Goal: Task Accomplishment & Management: Use online tool/utility

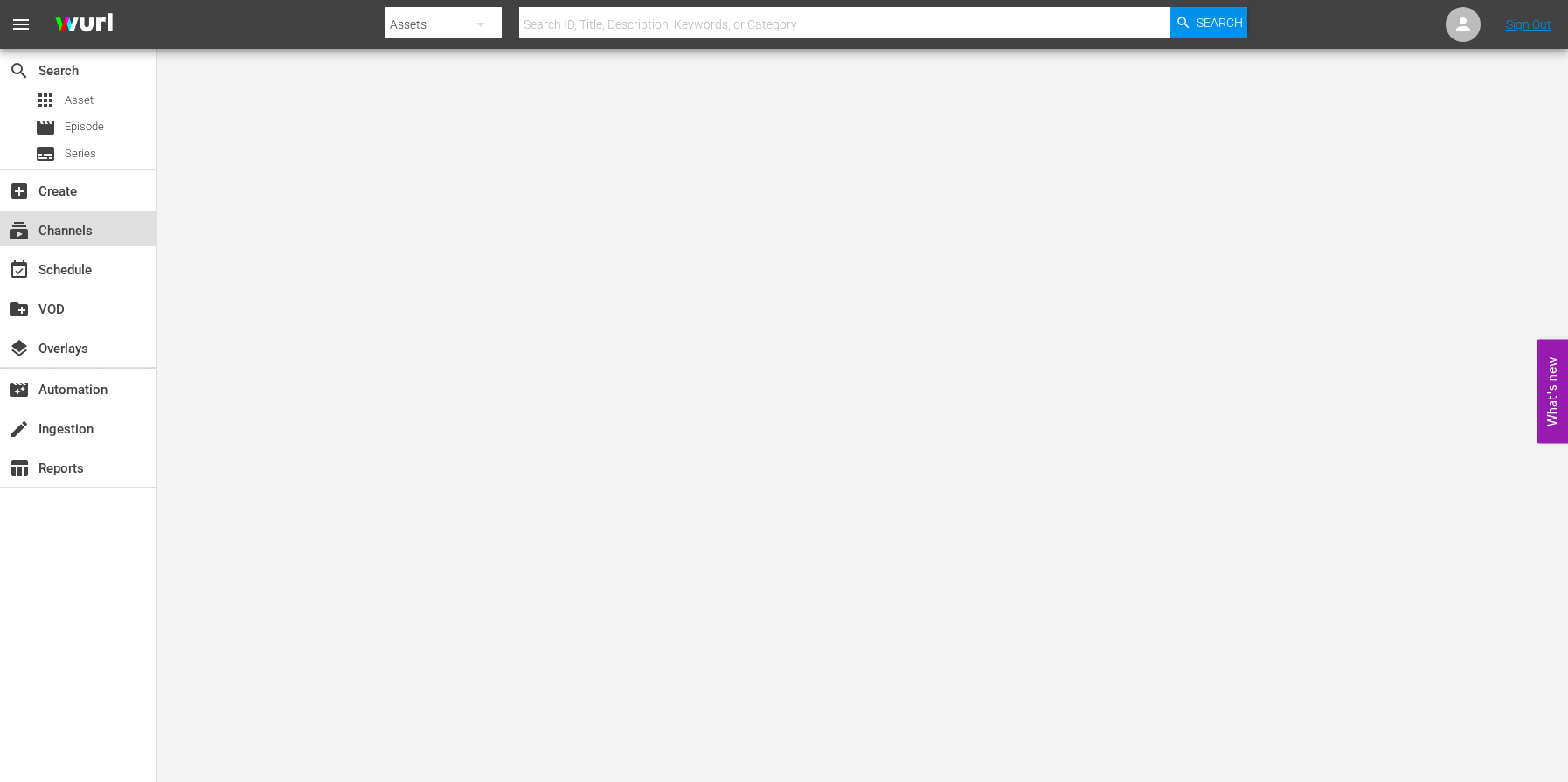
click at [62, 235] on div "subscriptions Channels" at bounding box center [49, 229] width 98 height 16
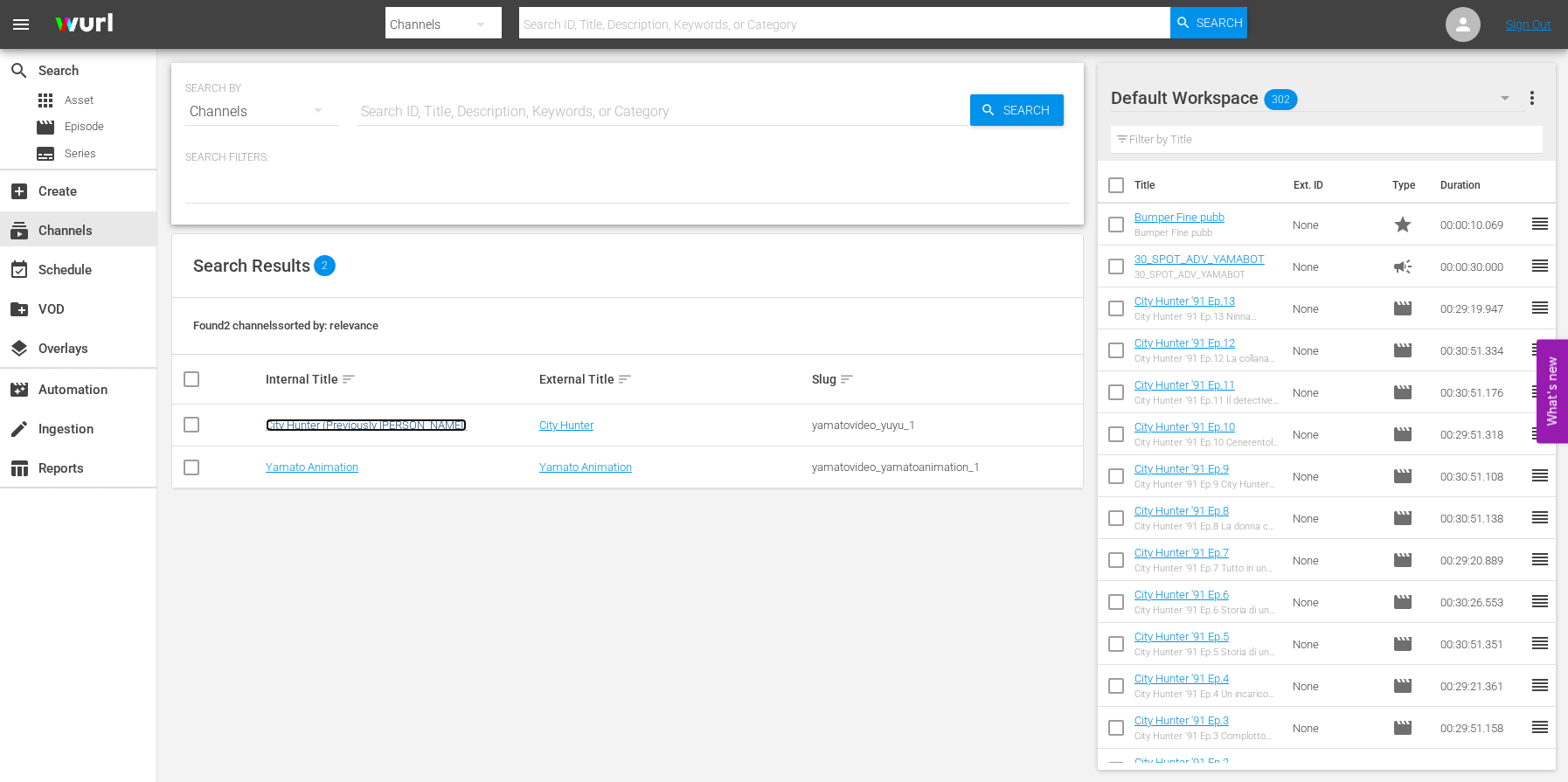
click at [312, 423] on link "City Hunter (Previously [PERSON_NAME])" at bounding box center [366, 424] width 201 height 13
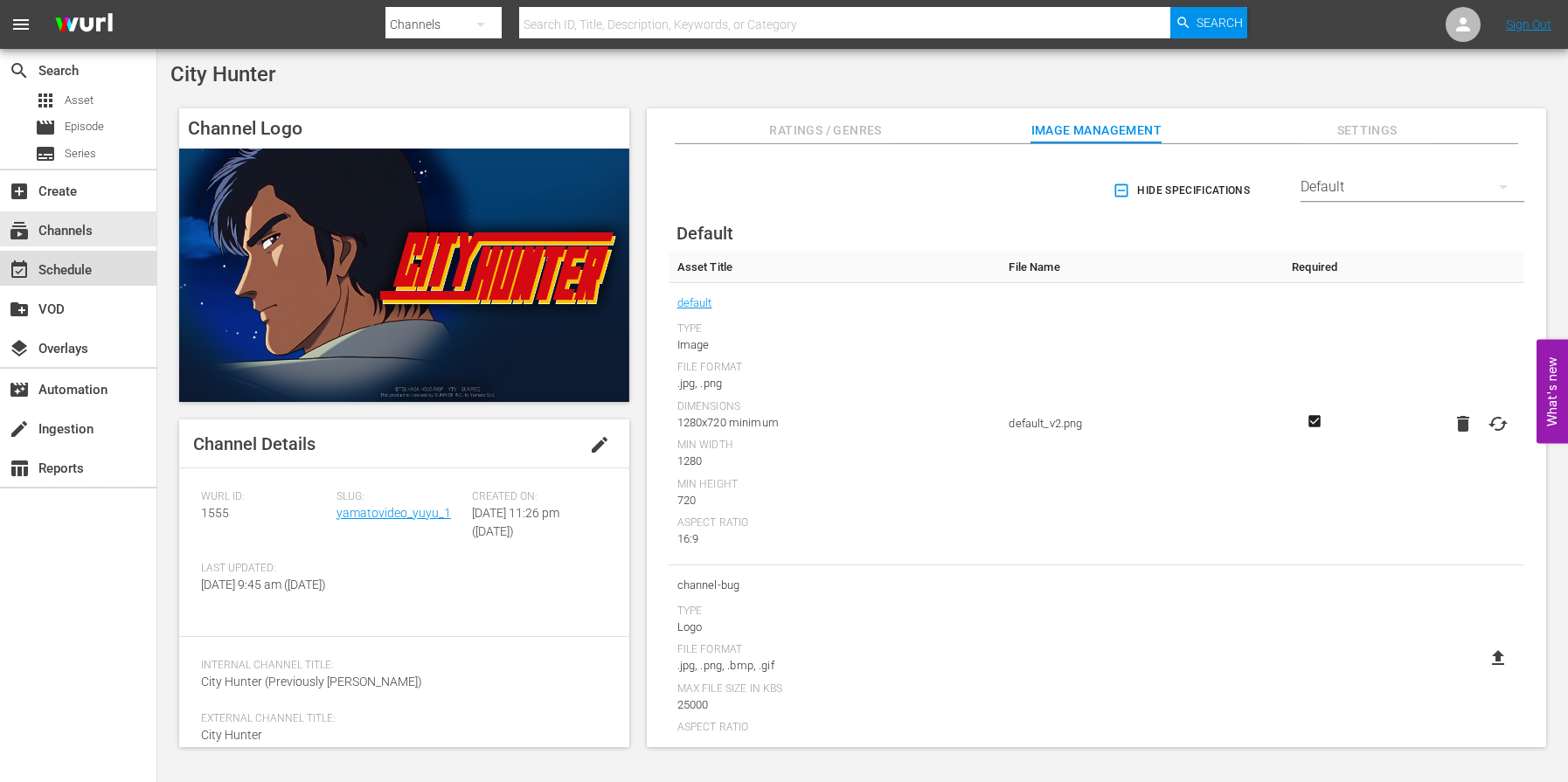
click at [78, 270] on div "event_available Schedule" at bounding box center [49, 268] width 98 height 16
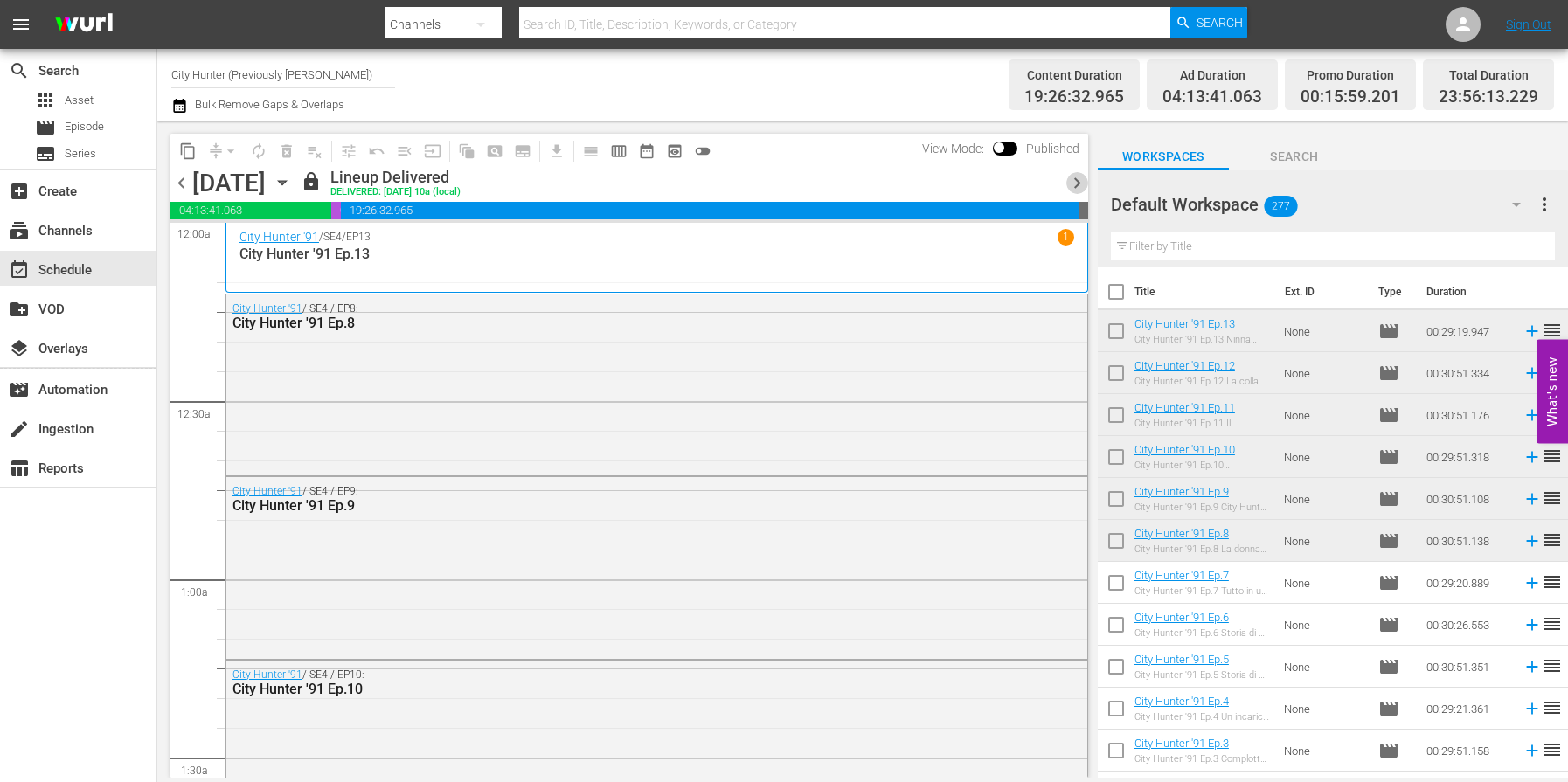
click at [1076, 184] on span "chevron_right" at bounding box center [1078, 183] width 22 height 22
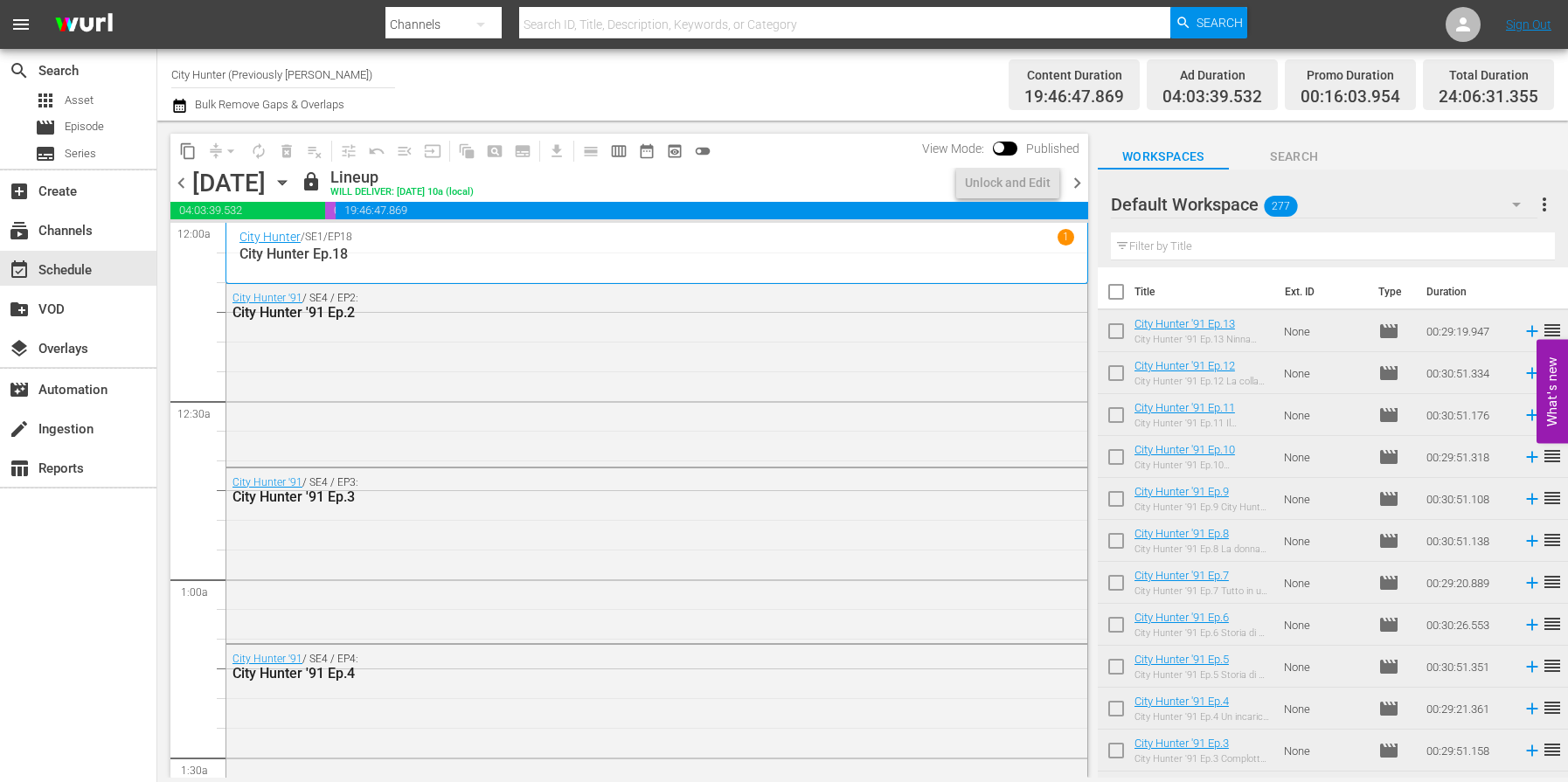
click at [1075, 185] on span "chevron_right" at bounding box center [1078, 183] width 22 height 22
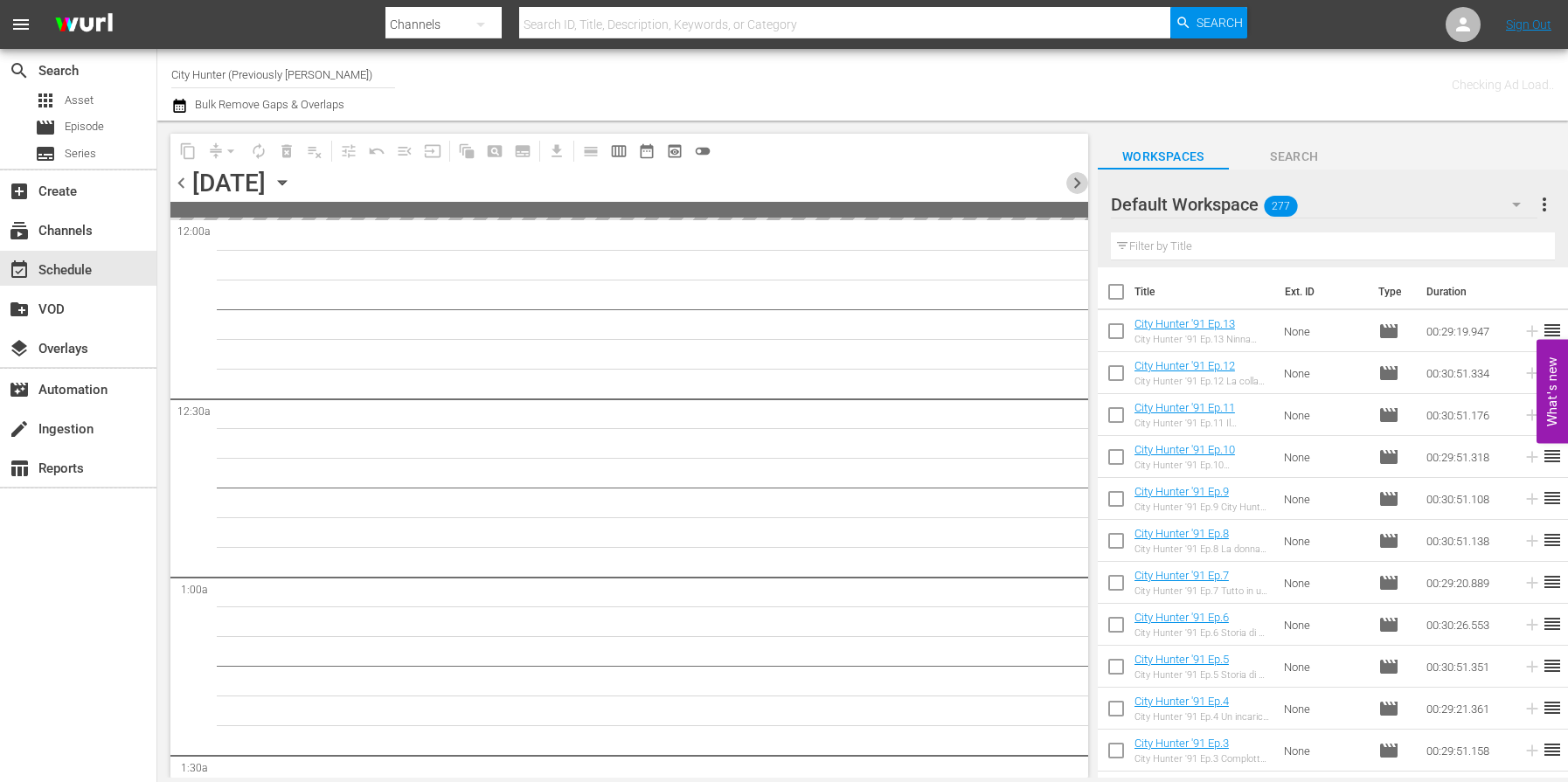
click at [1075, 185] on span "chevron_right" at bounding box center [1078, 183] width 22 height 22
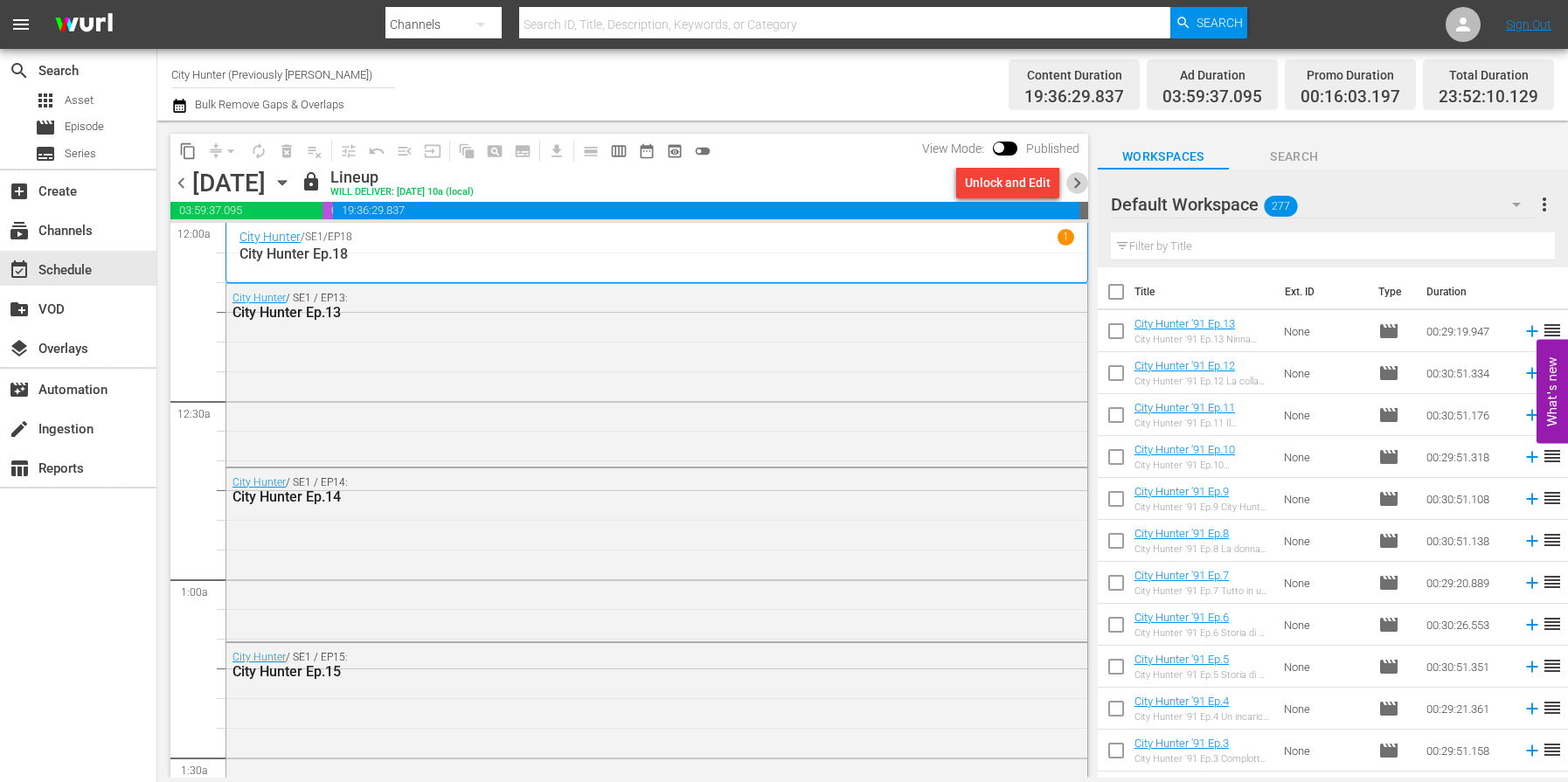
click at [1074, 185] on span "chevron_right" at bounding box center [1078, 183] width 22 height 22
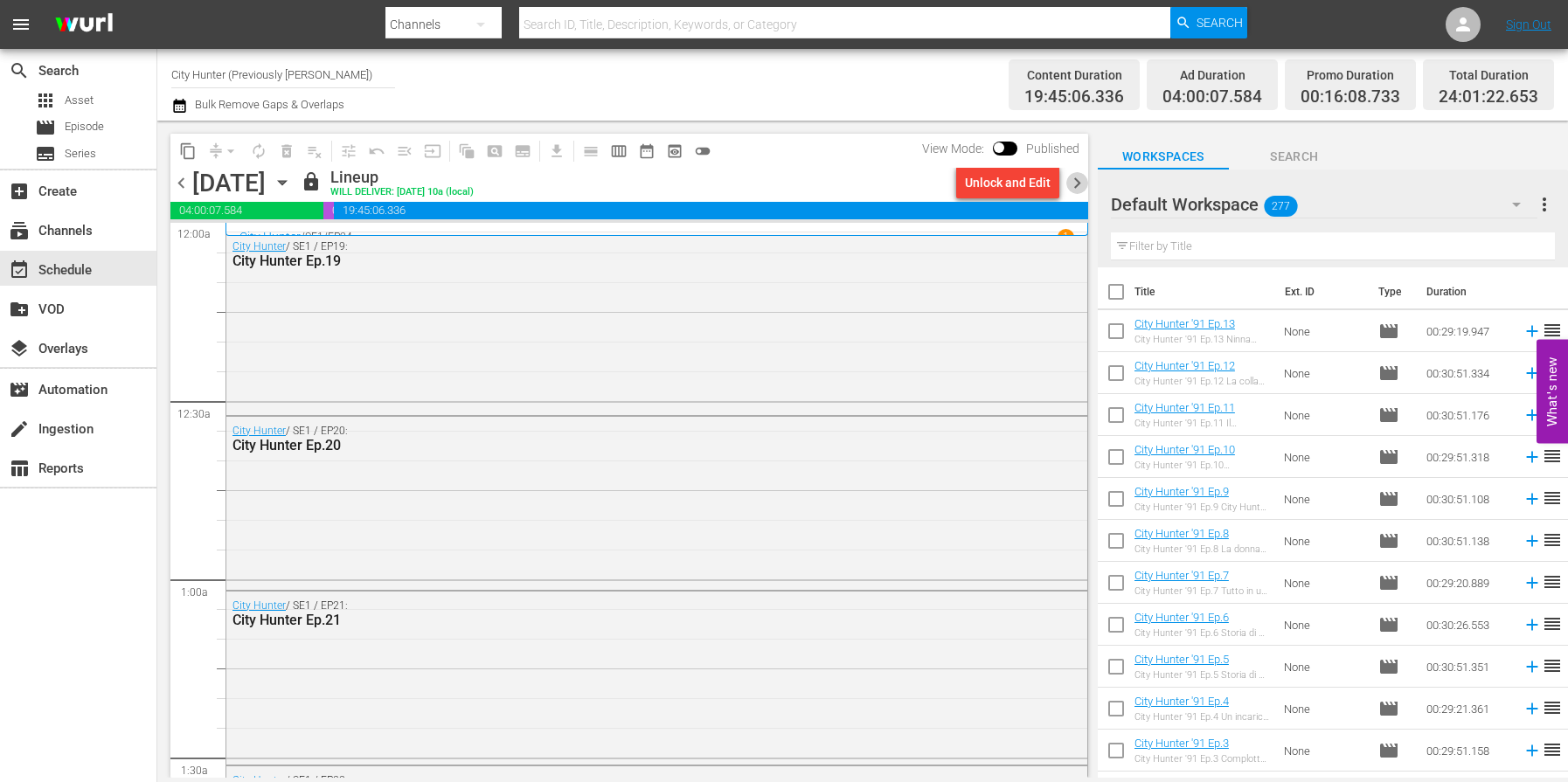
click at [1074, 185] on span "chevron_right" at bounding box center [1078, 183] width 22 height 22
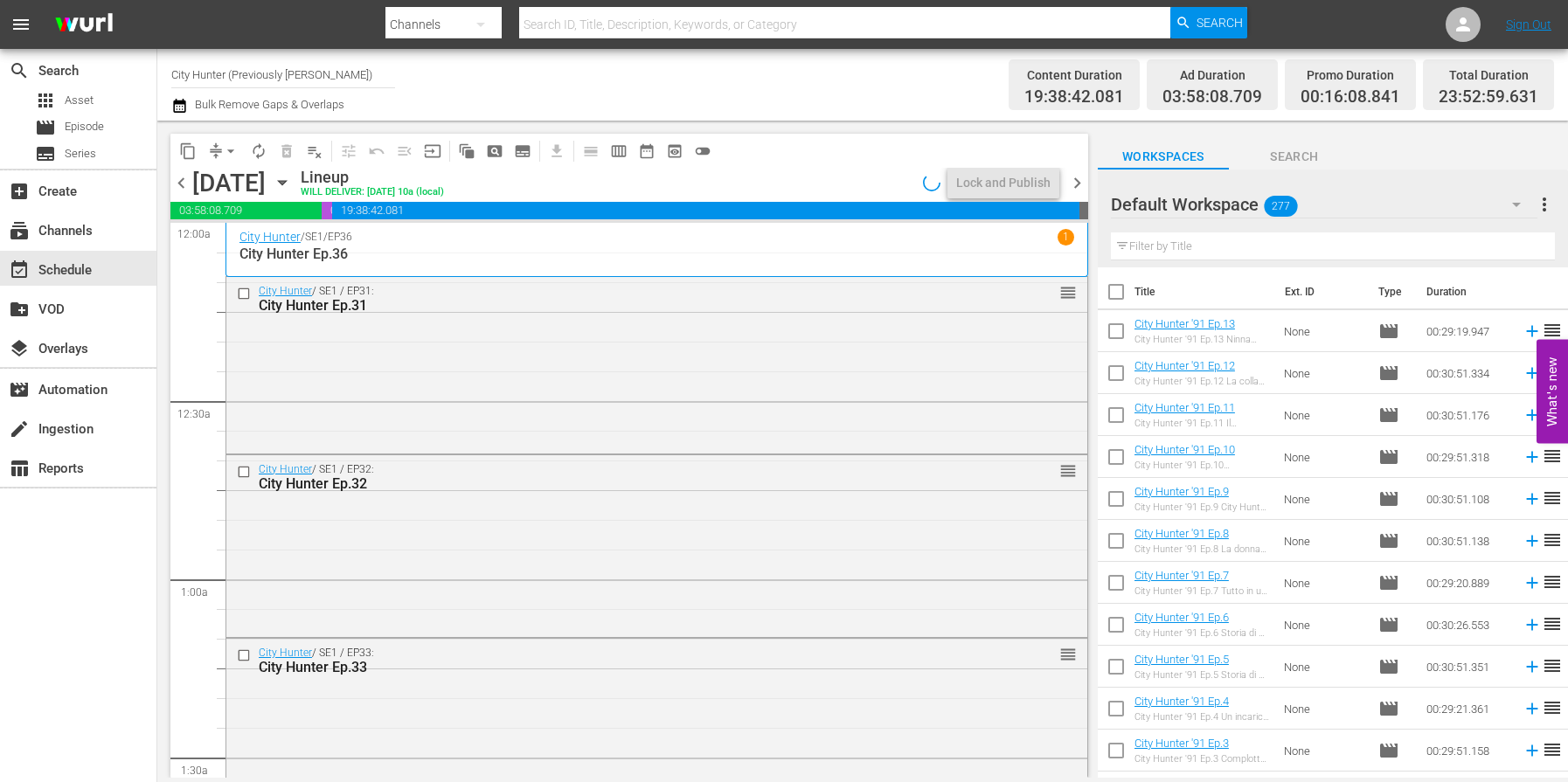
click at [1077, 182] on span "chevron_right" at bounding box center [1078, 183] width 22 height 22
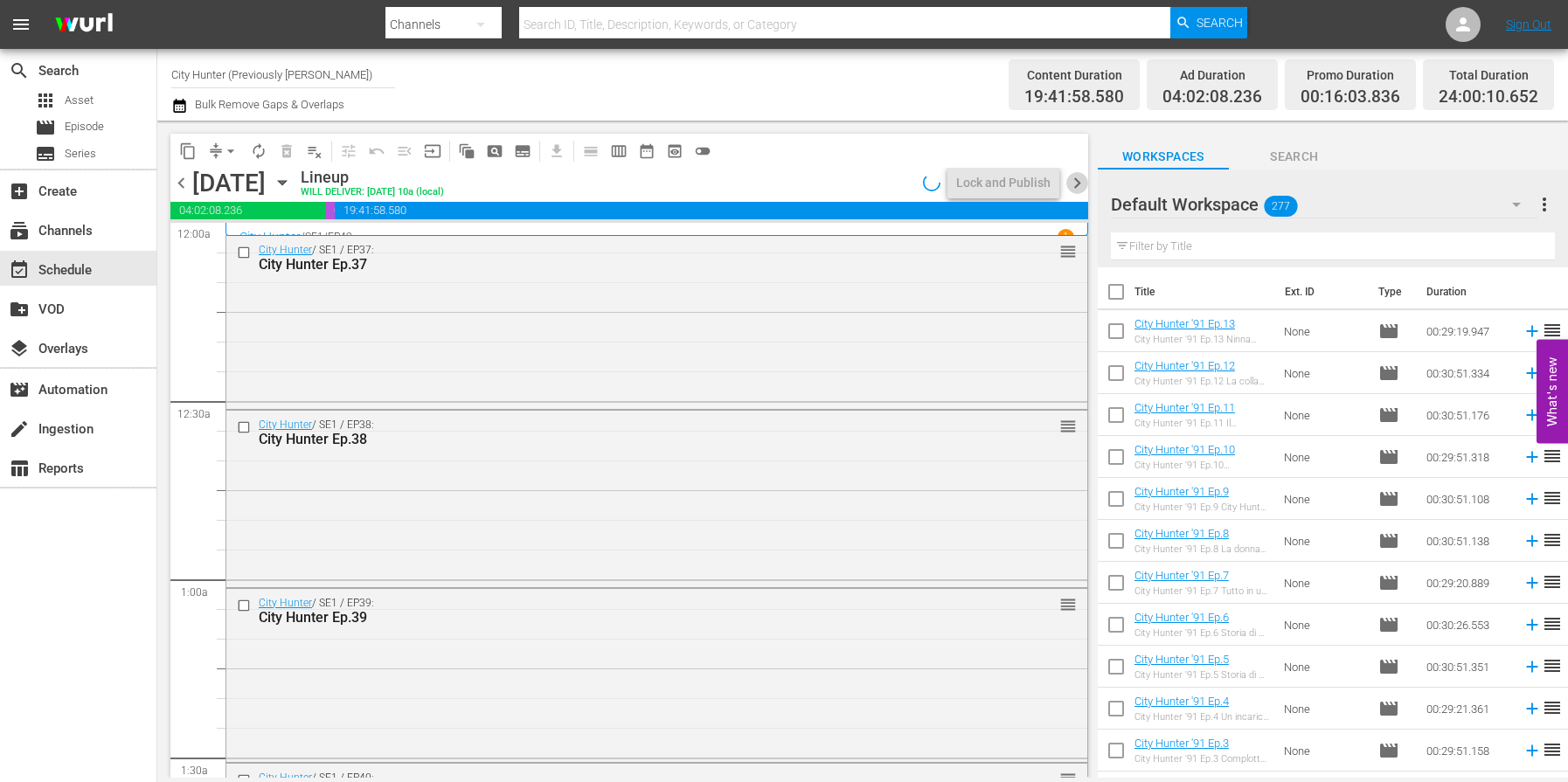
click at [1077, 182] on span "chevron_right" at bounding box center [1078, 183] width 22 height 22
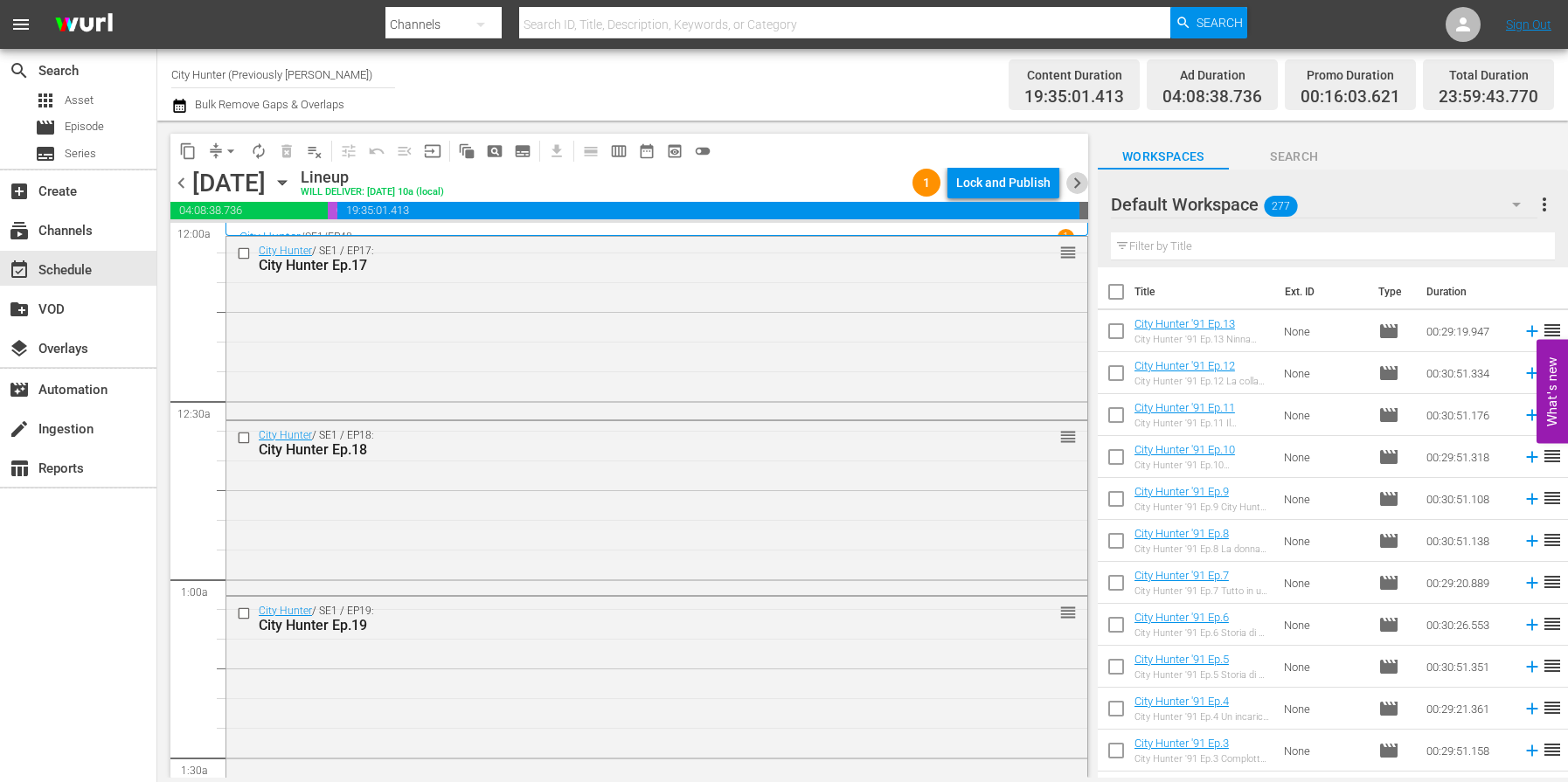
click at [1077, 182] on span "chevron_right" at bounding box center [1078, 183] width 22 height 22
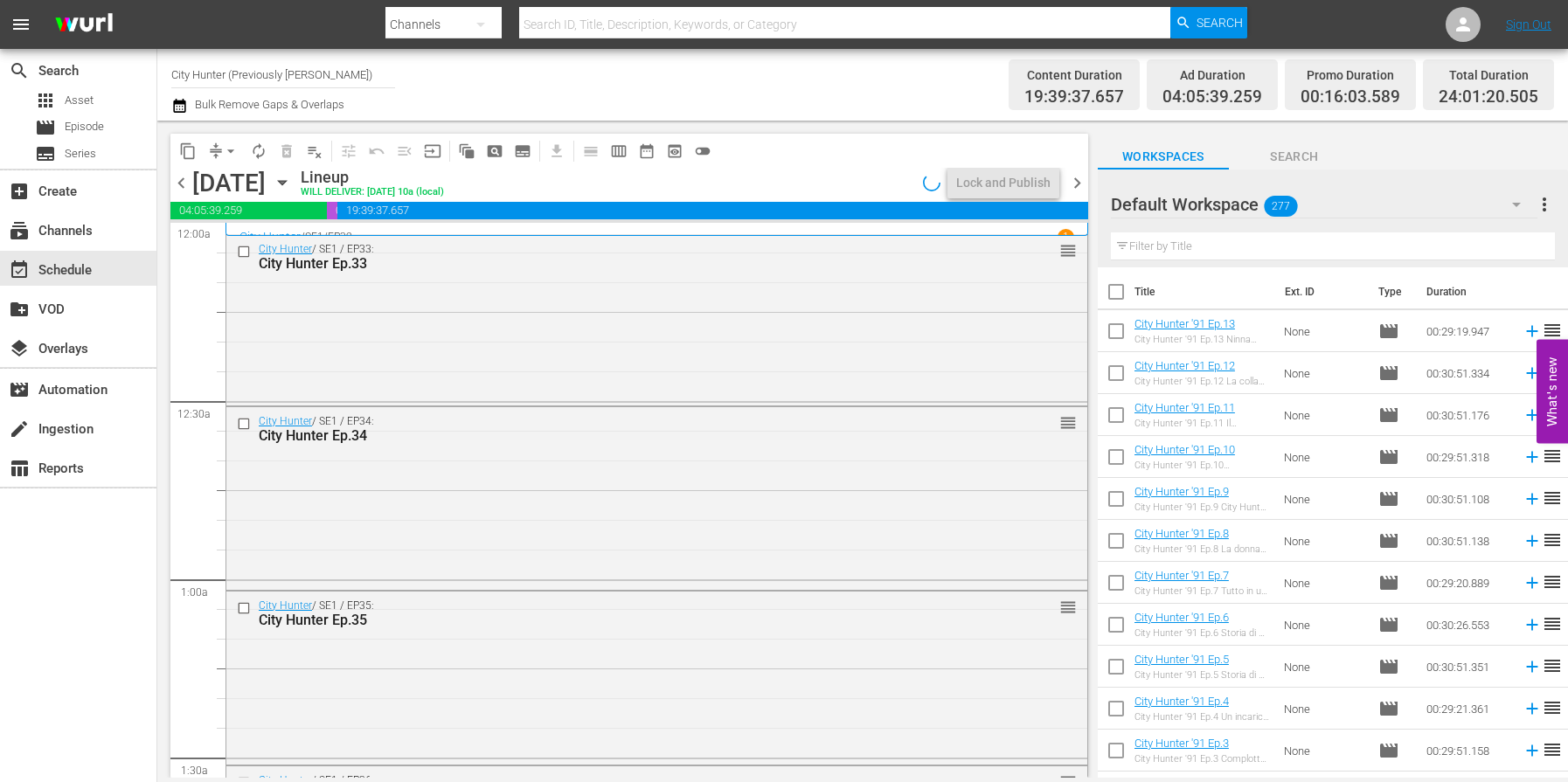
click at [1077, 182] on span "chevron_right" at bounding box center [1078, 183] width 22 height 22
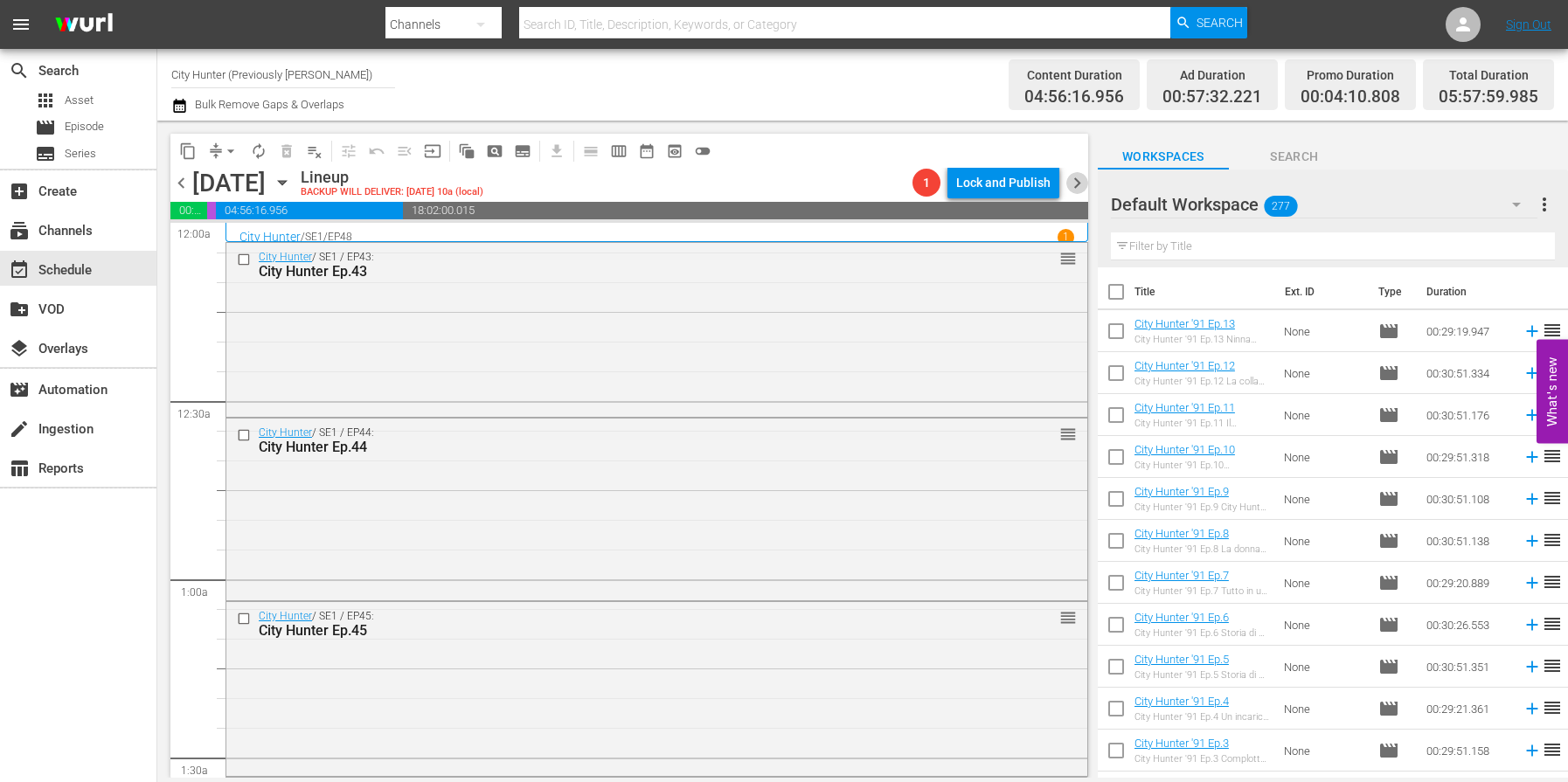
click at [1073, 187] on span "chevron_right" at bounding box center [1078, 183] width 22 height 22
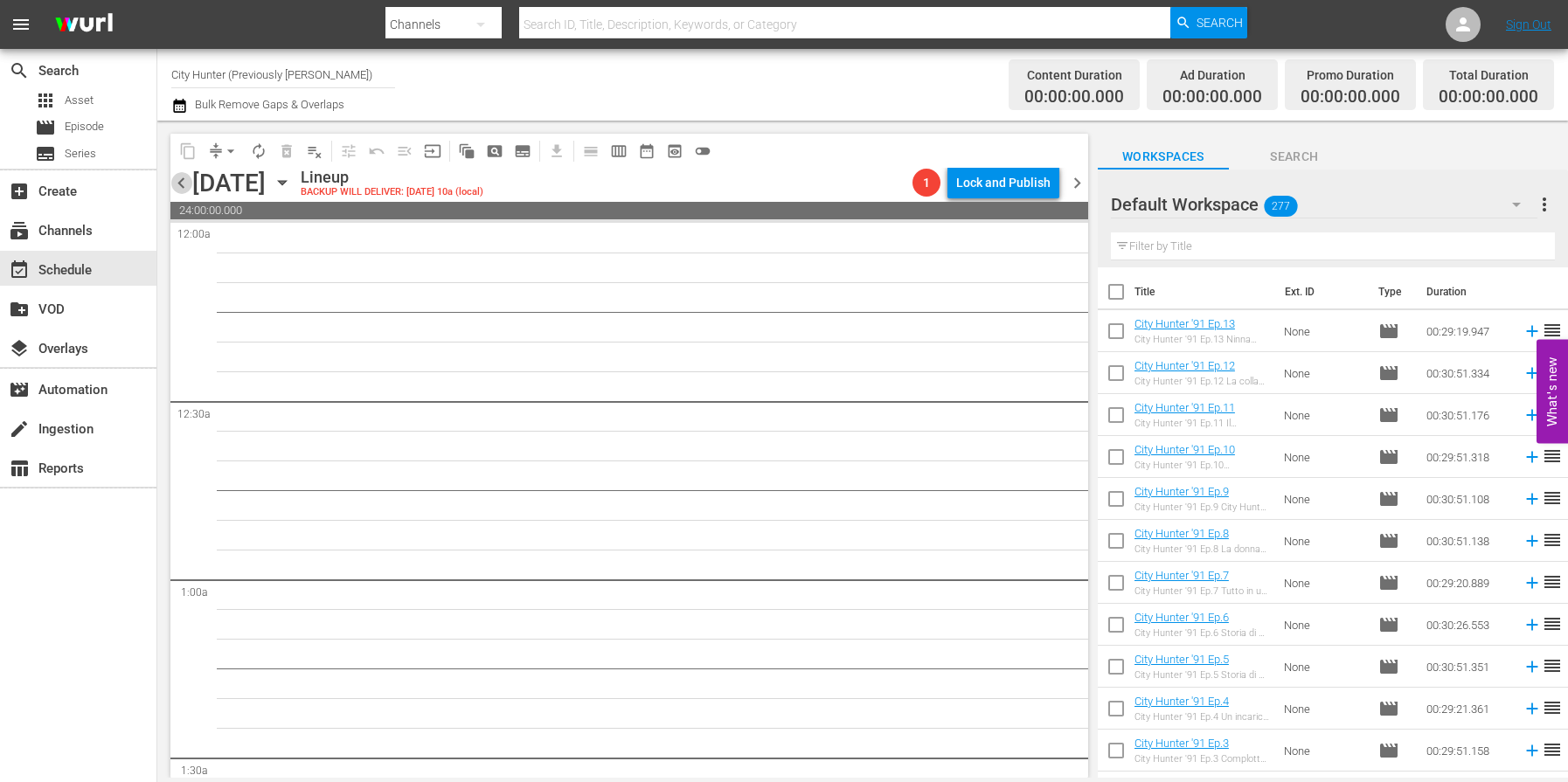
click at [186, 178] on span "chevron_left" at bounding box center [182, 183] width 22 height 22
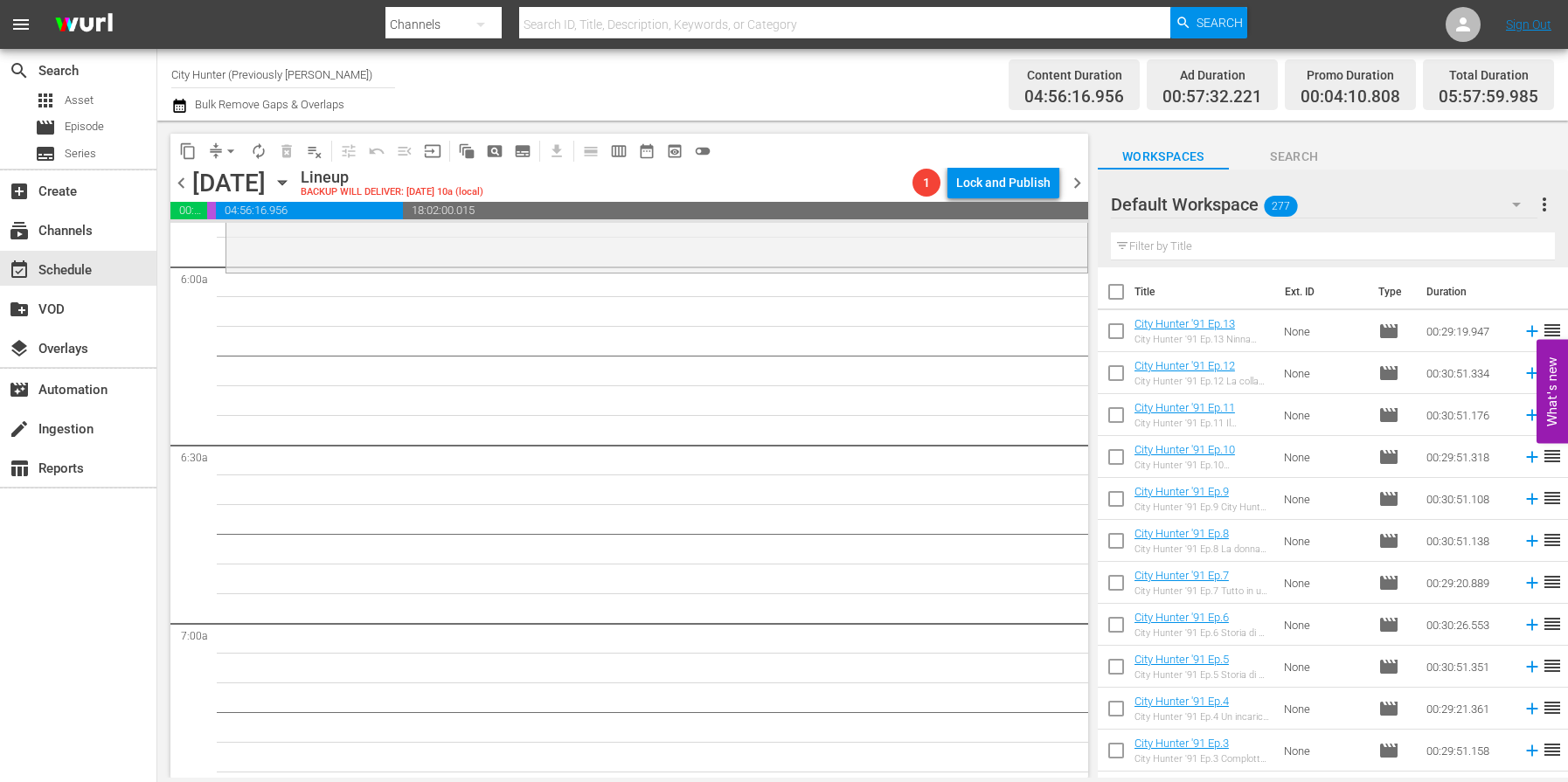
scroll to position [2092, 0]
click at [184, 183] on span "chevron_left" at bounding box center [182, 183] width 22 height 22
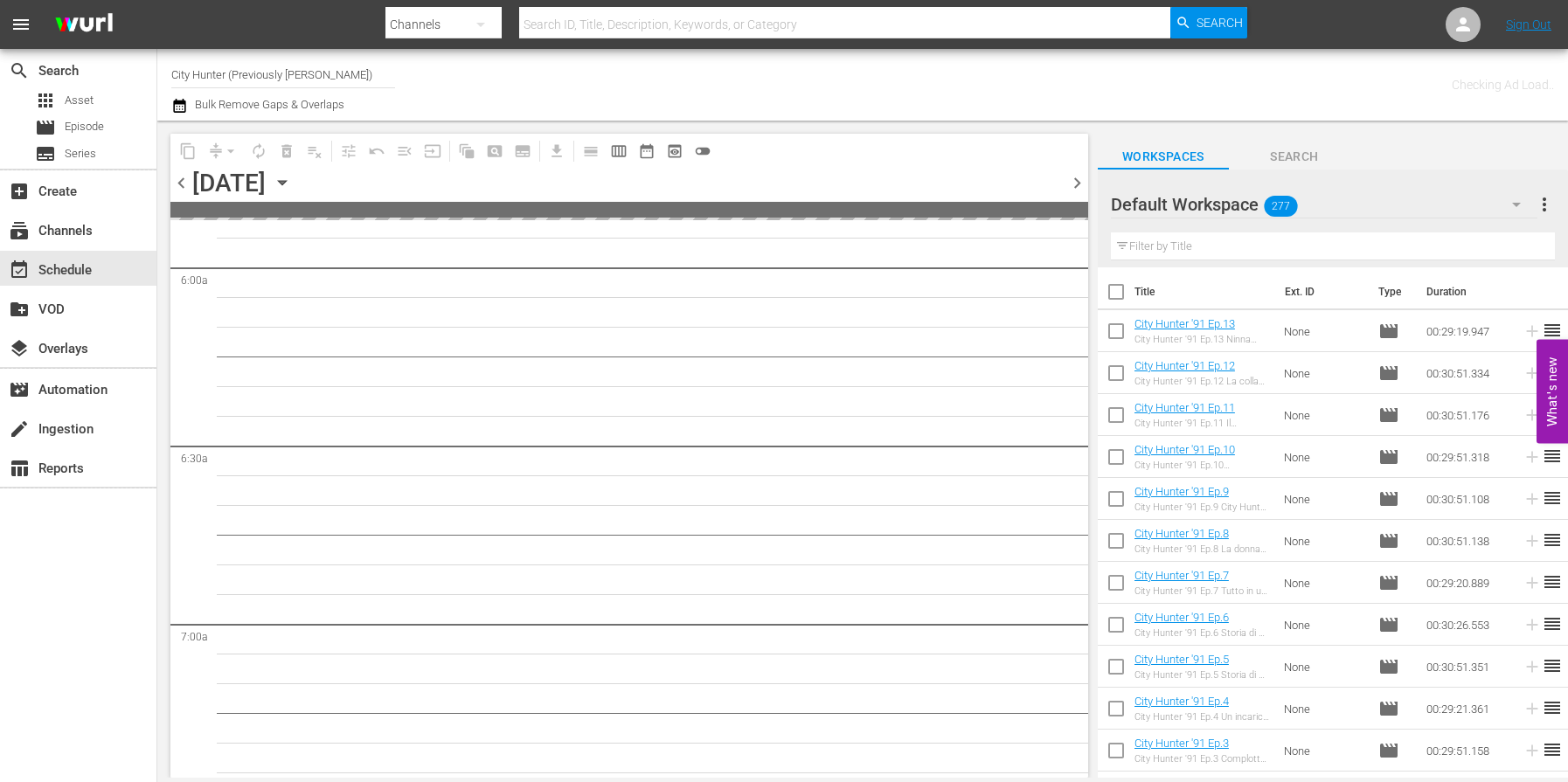
scroll to position [2390, 0]
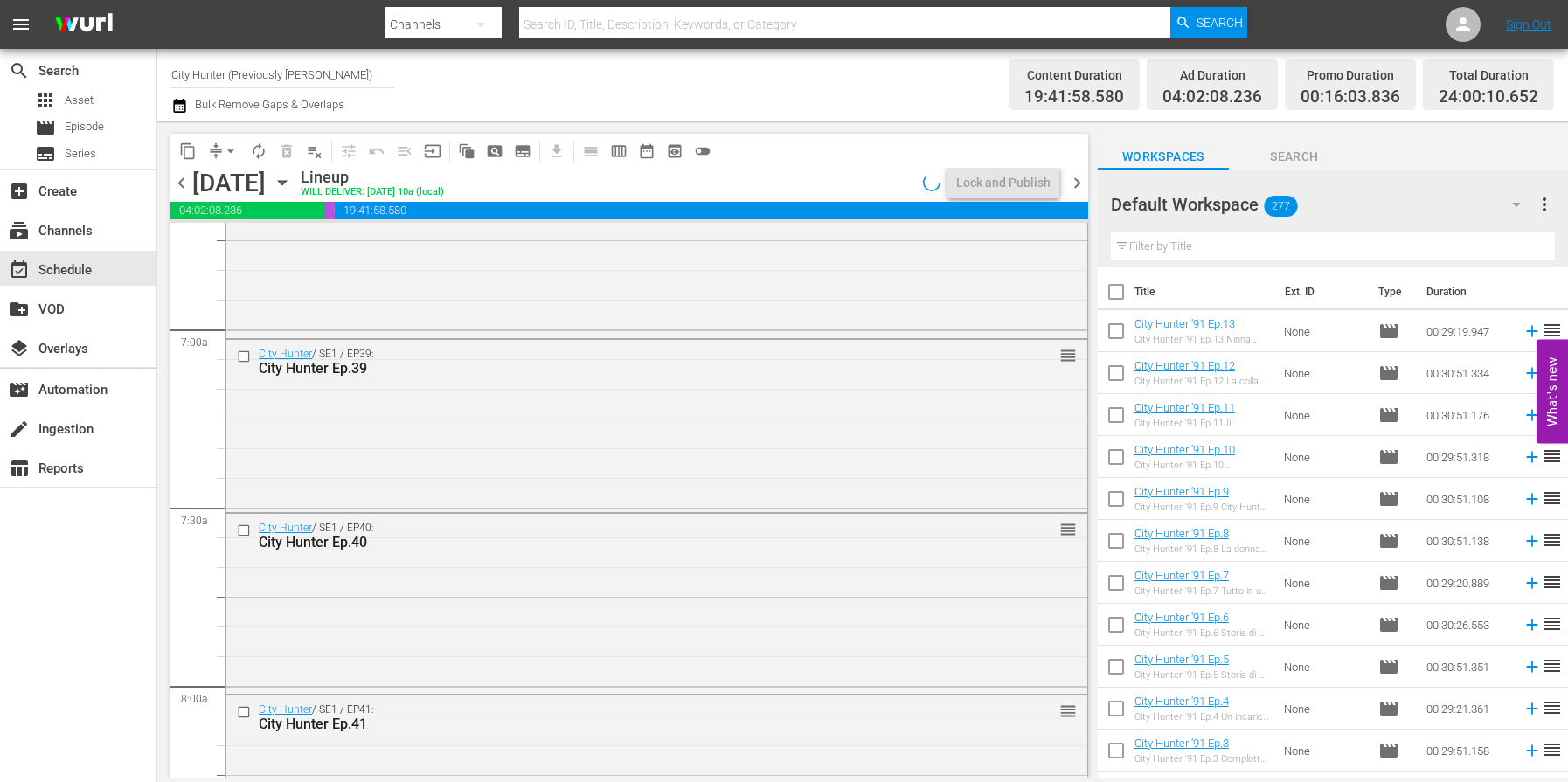
click at [184, 183] on span "chevron_left" at bounding box center [182, 183] width 22 height 22
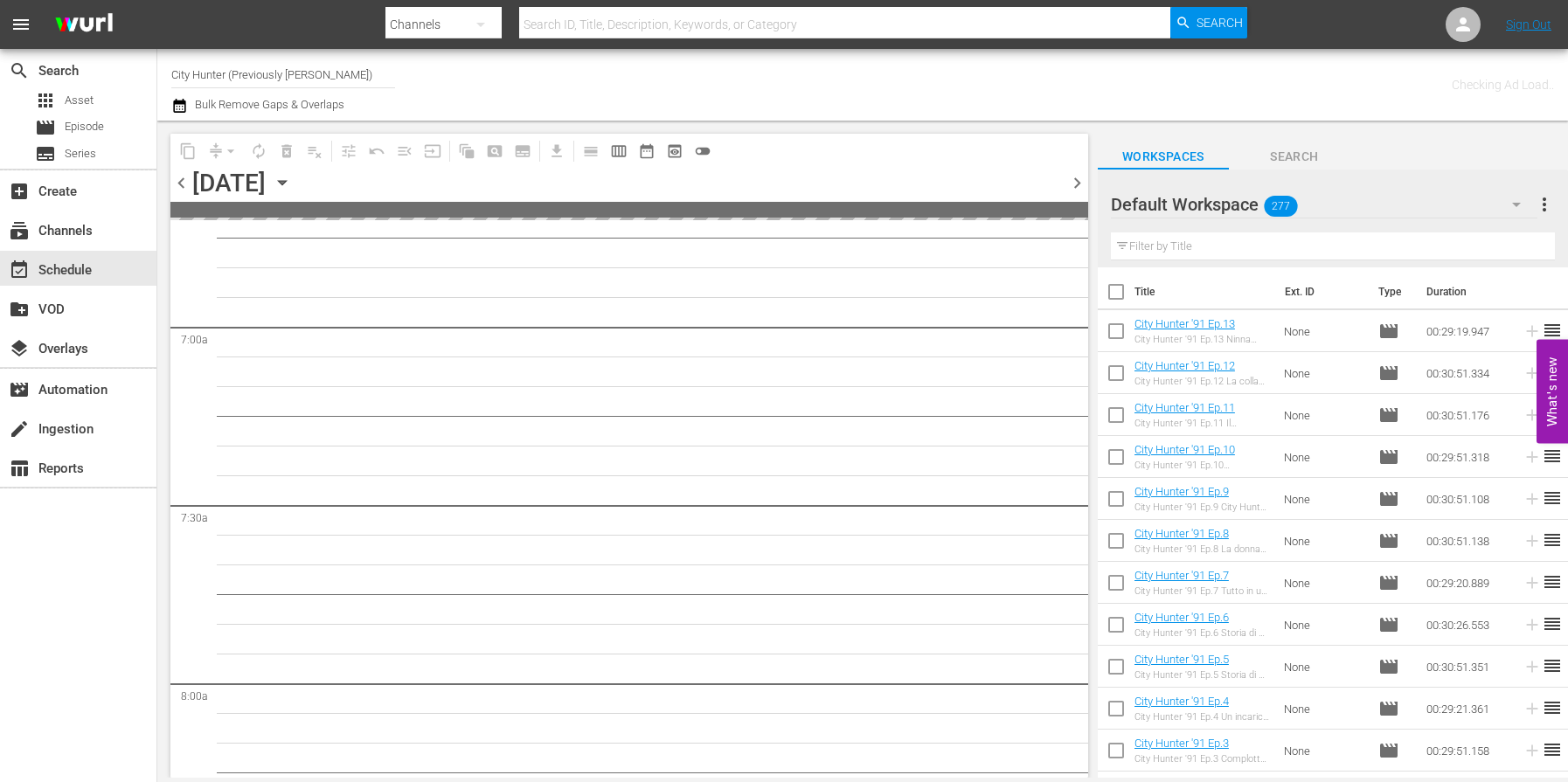
scroll to position [2658, 0]
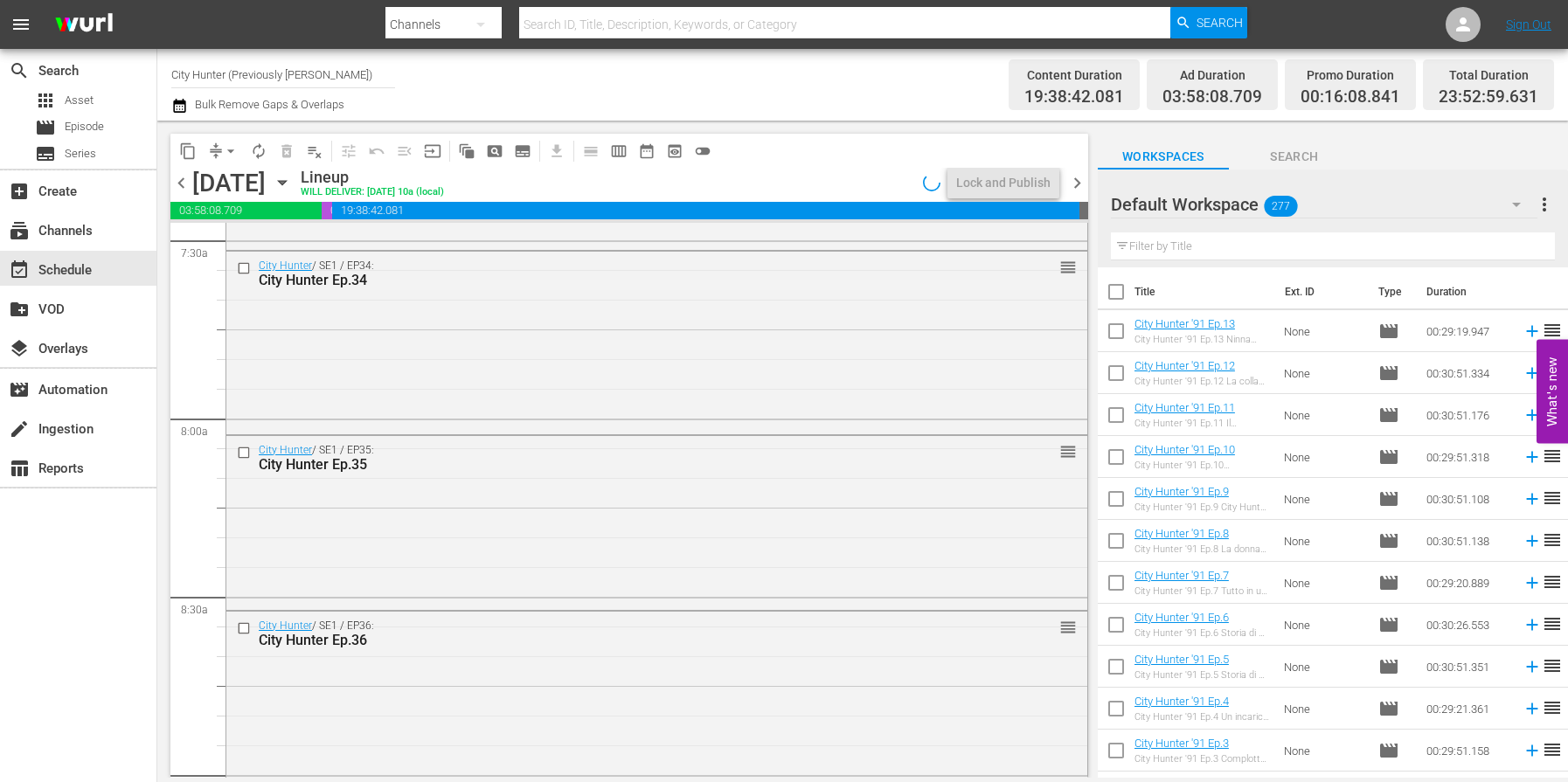
click at [184, 183] on span "chevron_left" at bounding box center [182, 183] width 22 height 22
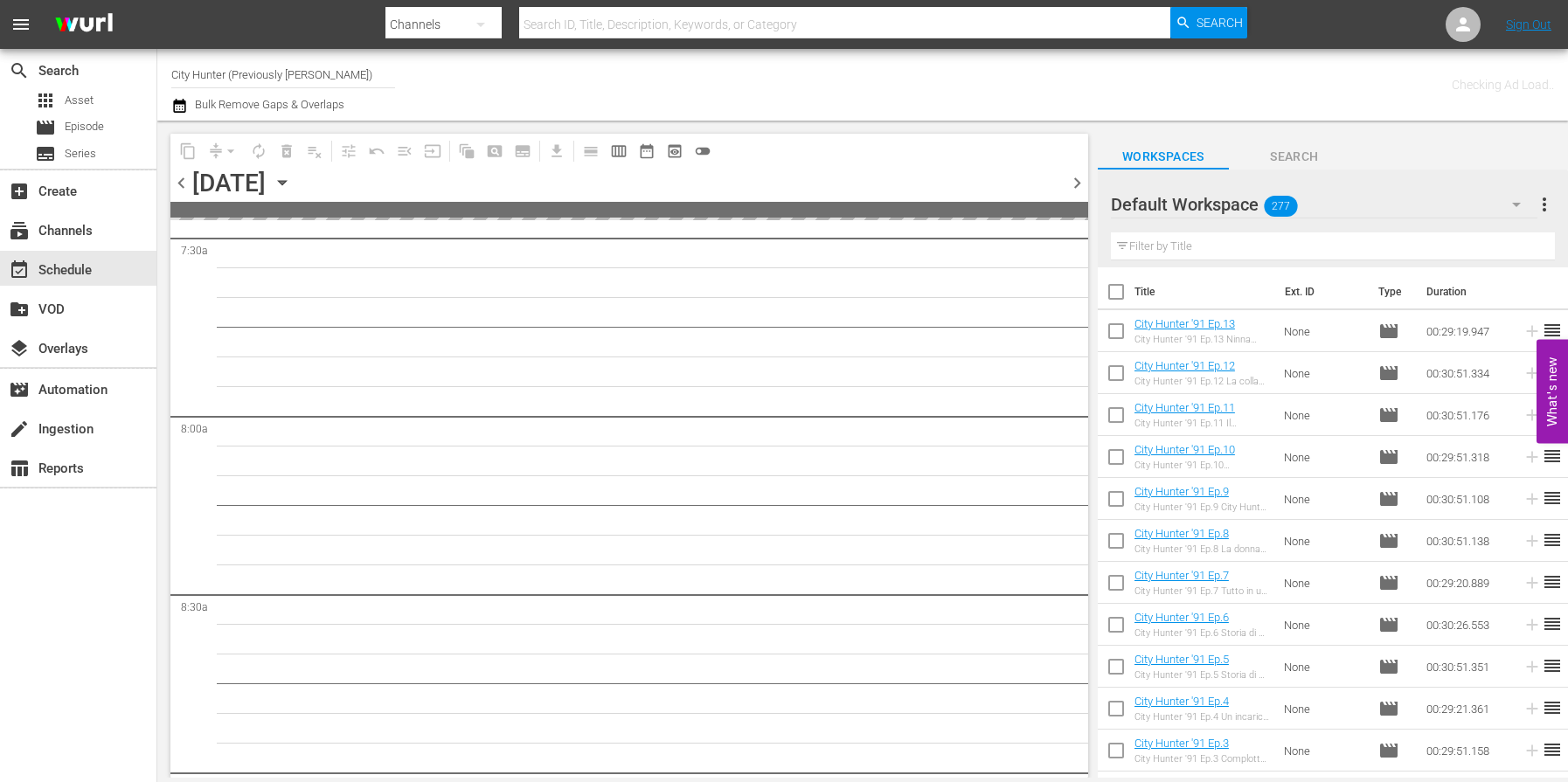
scroll to position [2835, 0]
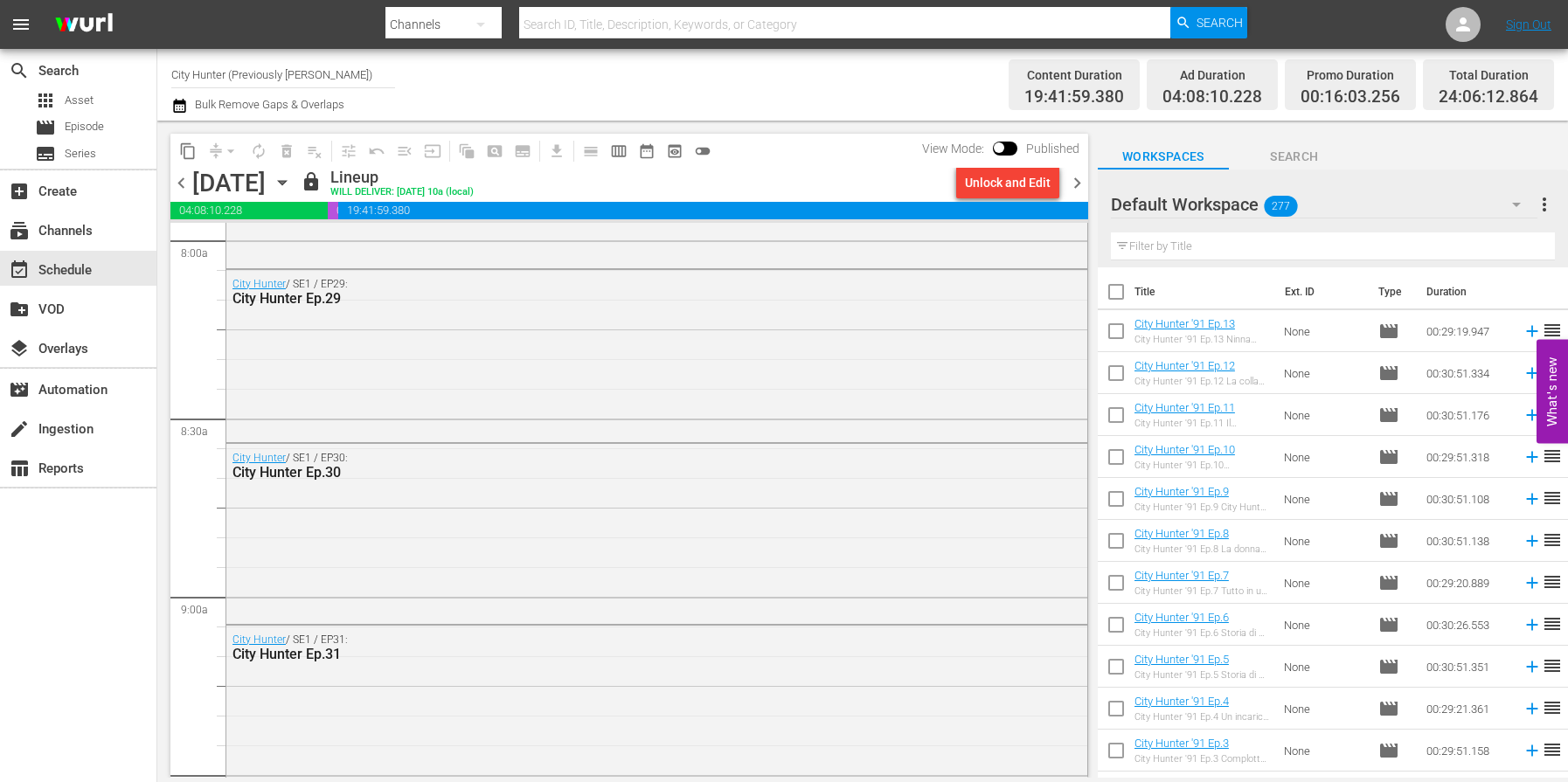
click at [1082, 184] on span "chevron_right" at bounding box center [1078, 183] width 22 height 22
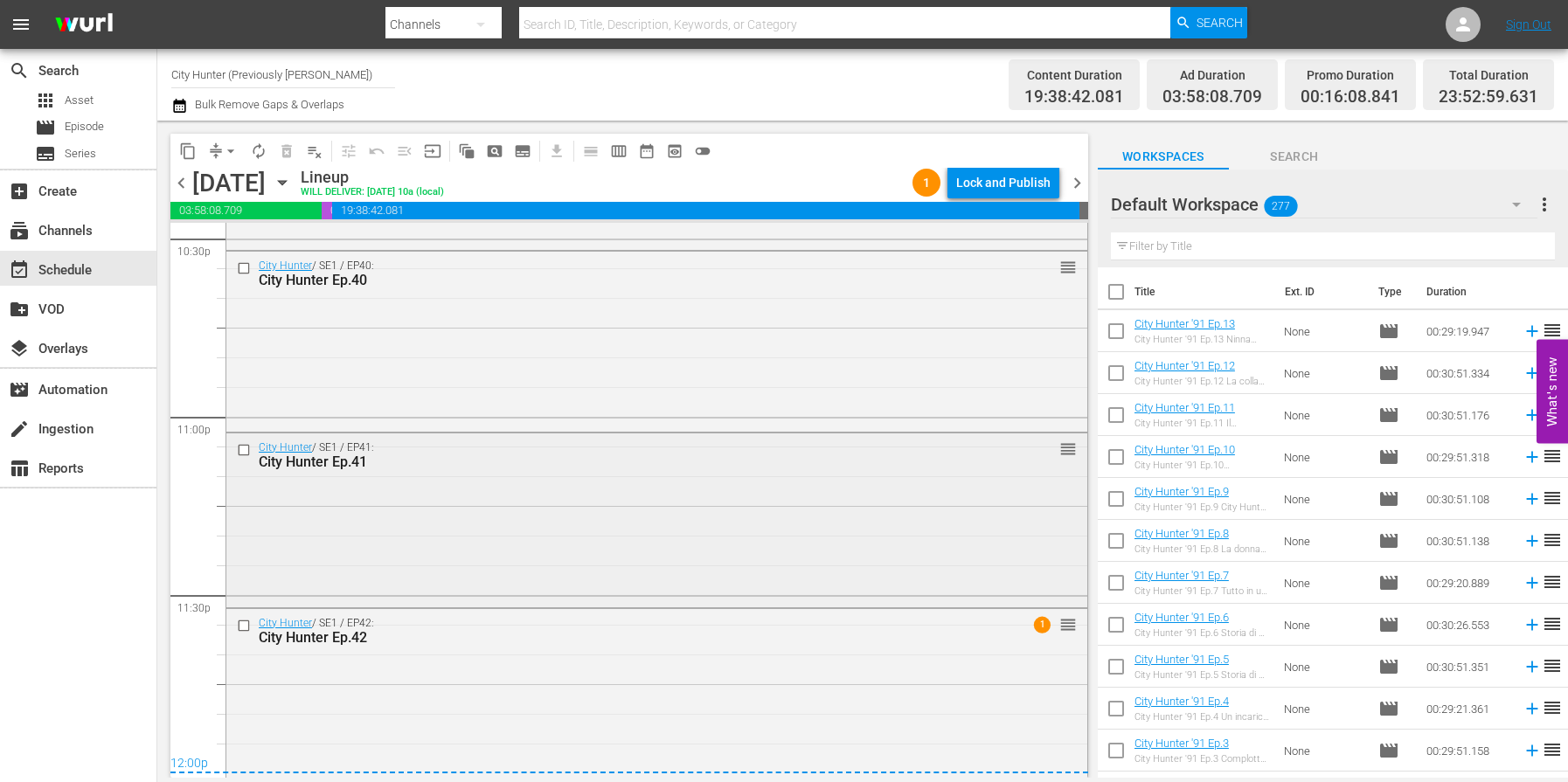
scroll to position [8017, 0]
click at [1018, 182] on div "Lock and Publish" at bounding box center [1004, 183] width 95 height 32
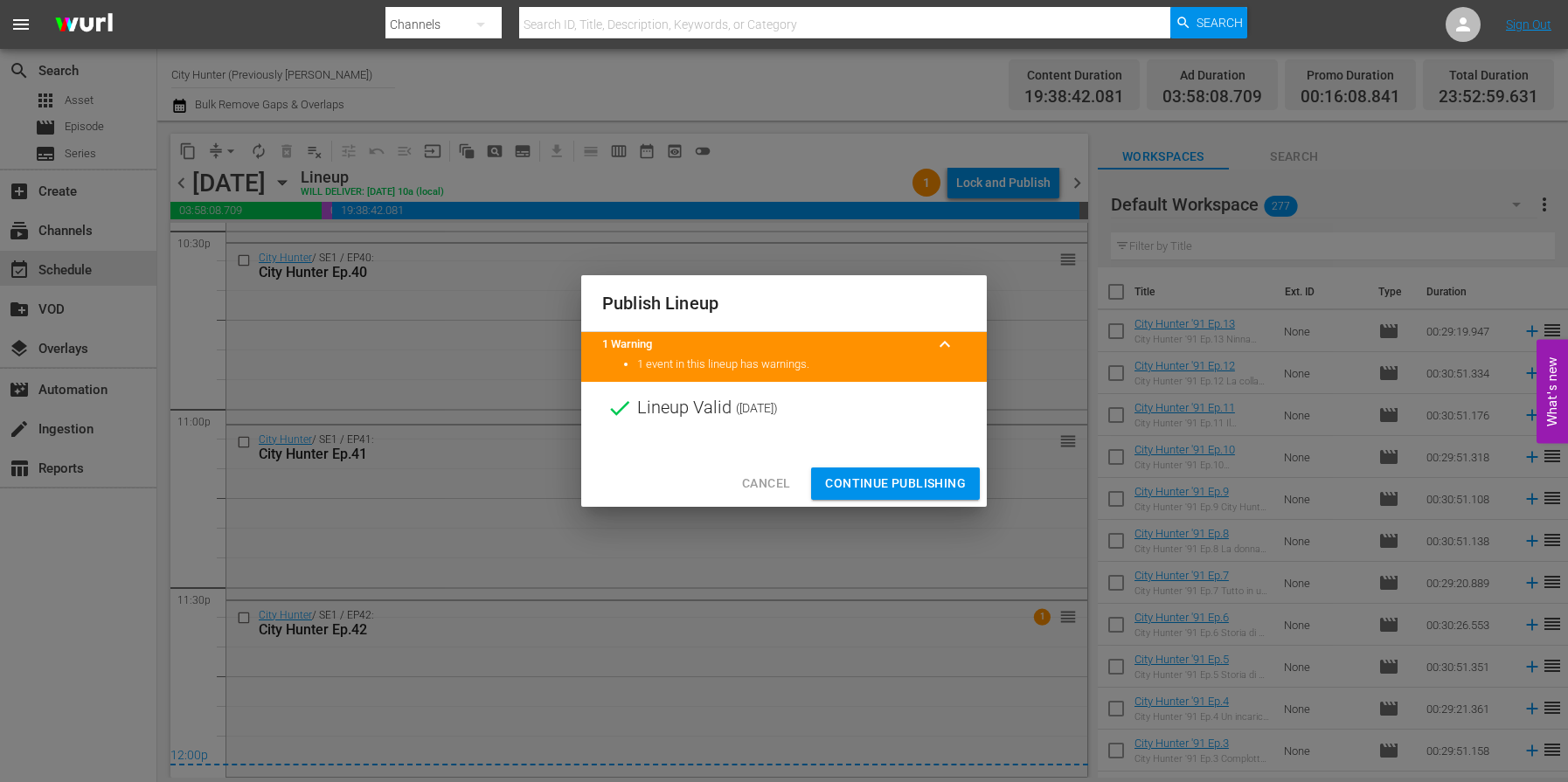
click at [869, 480] on span "Continue Publishing" at bounding box center [895, 484] width 141 height 22
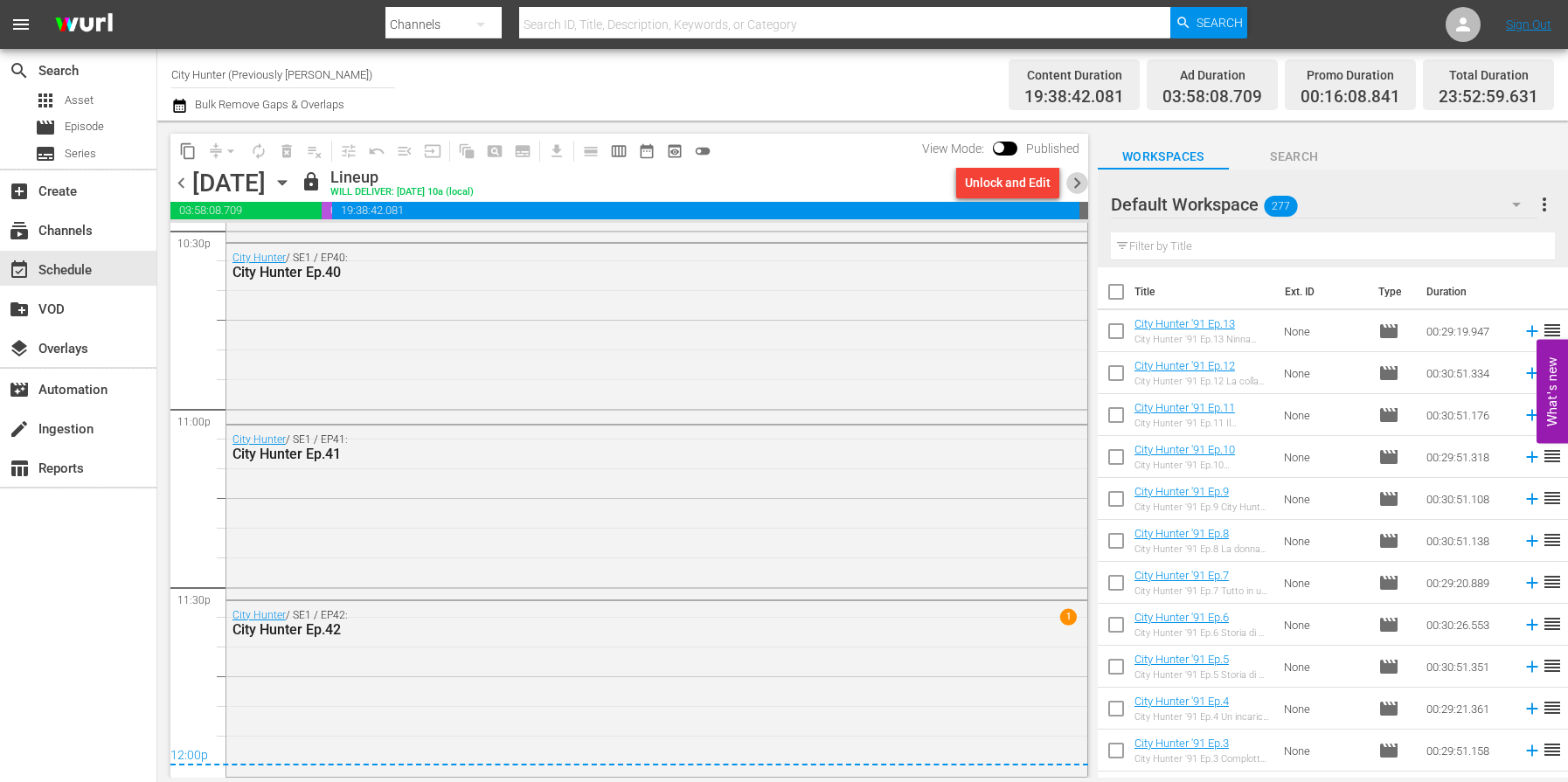
click at [1078, 189] on span "chevron_right" at bounding box center [1078, 183] width 22 height 22
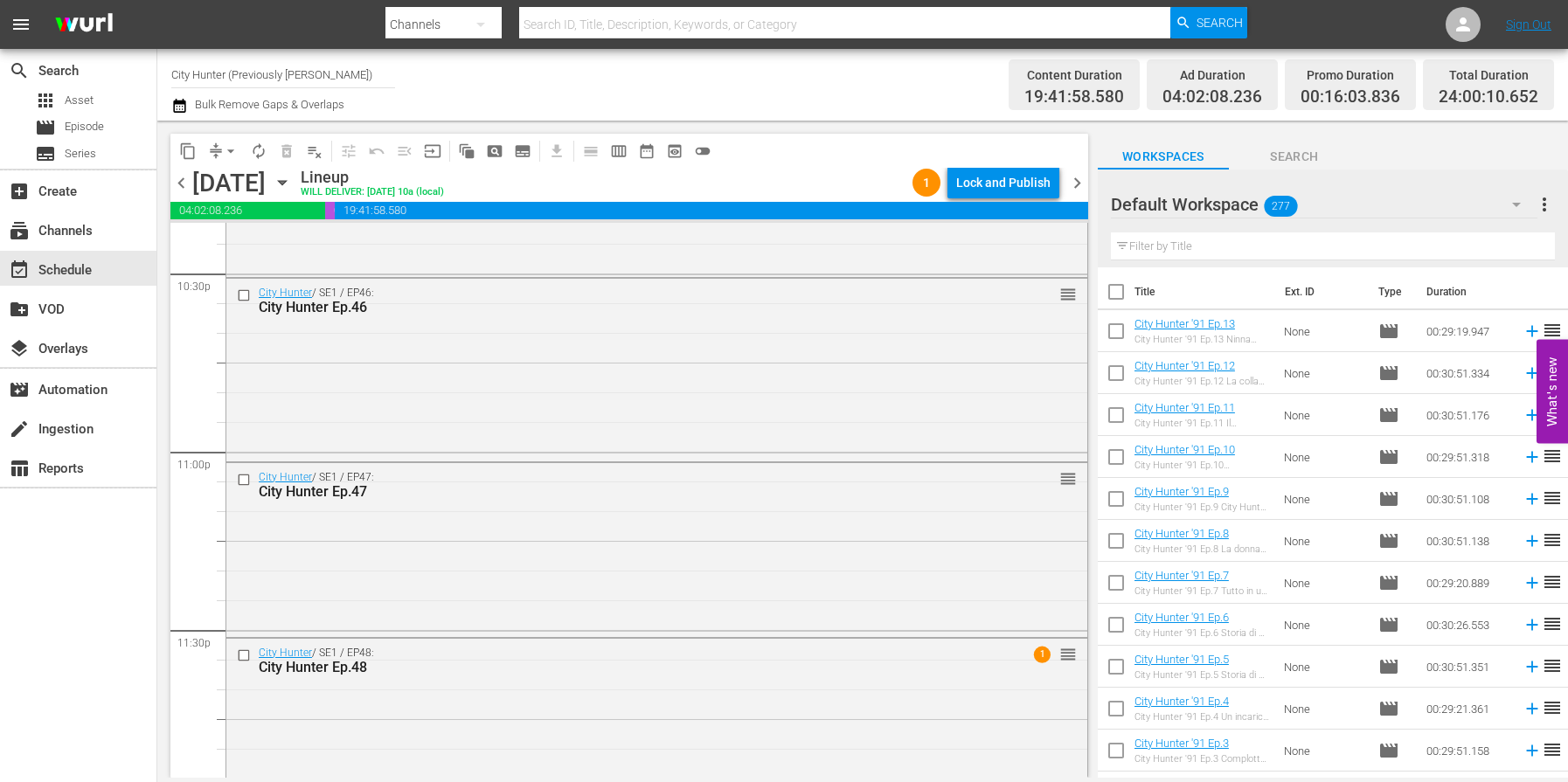
scroll to position [8018, 0]
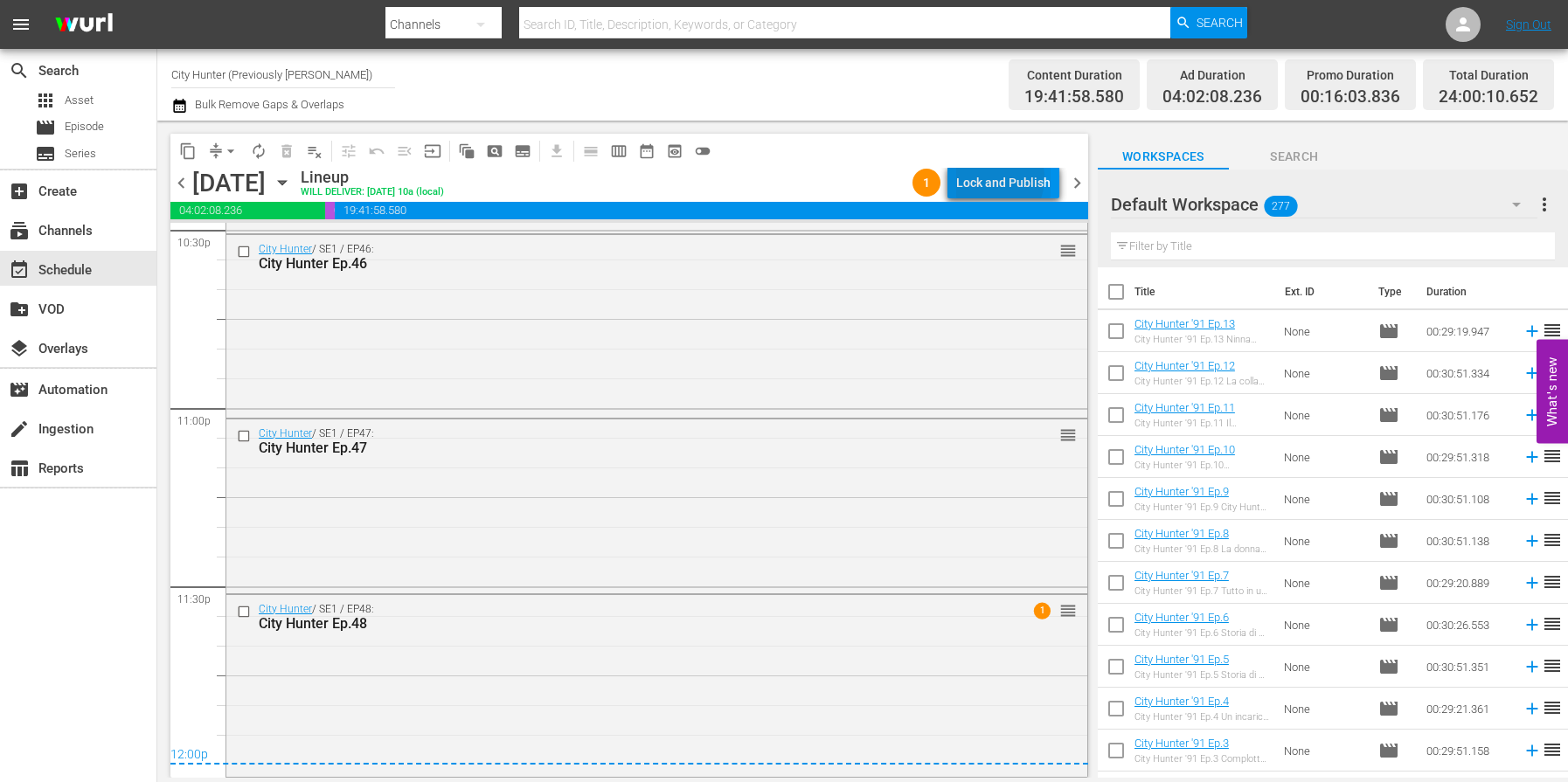
click at [995, 179] on div "Lock and Publish" at bounding box center [1004, 183] width 95 height 32
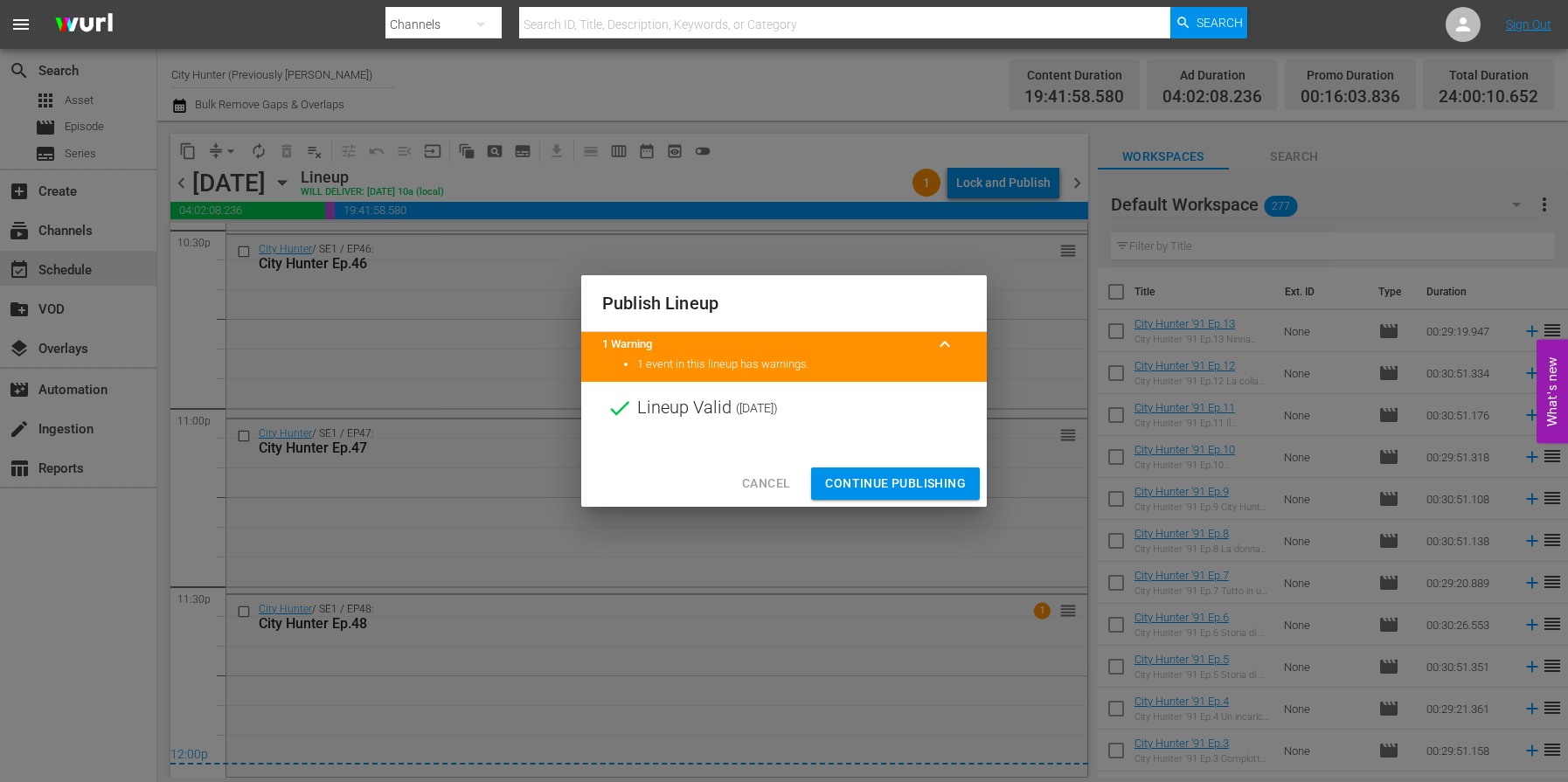
click at [894, 475] on span "Continue Publishing" at bounding box center [895, 484] width 141 height 22
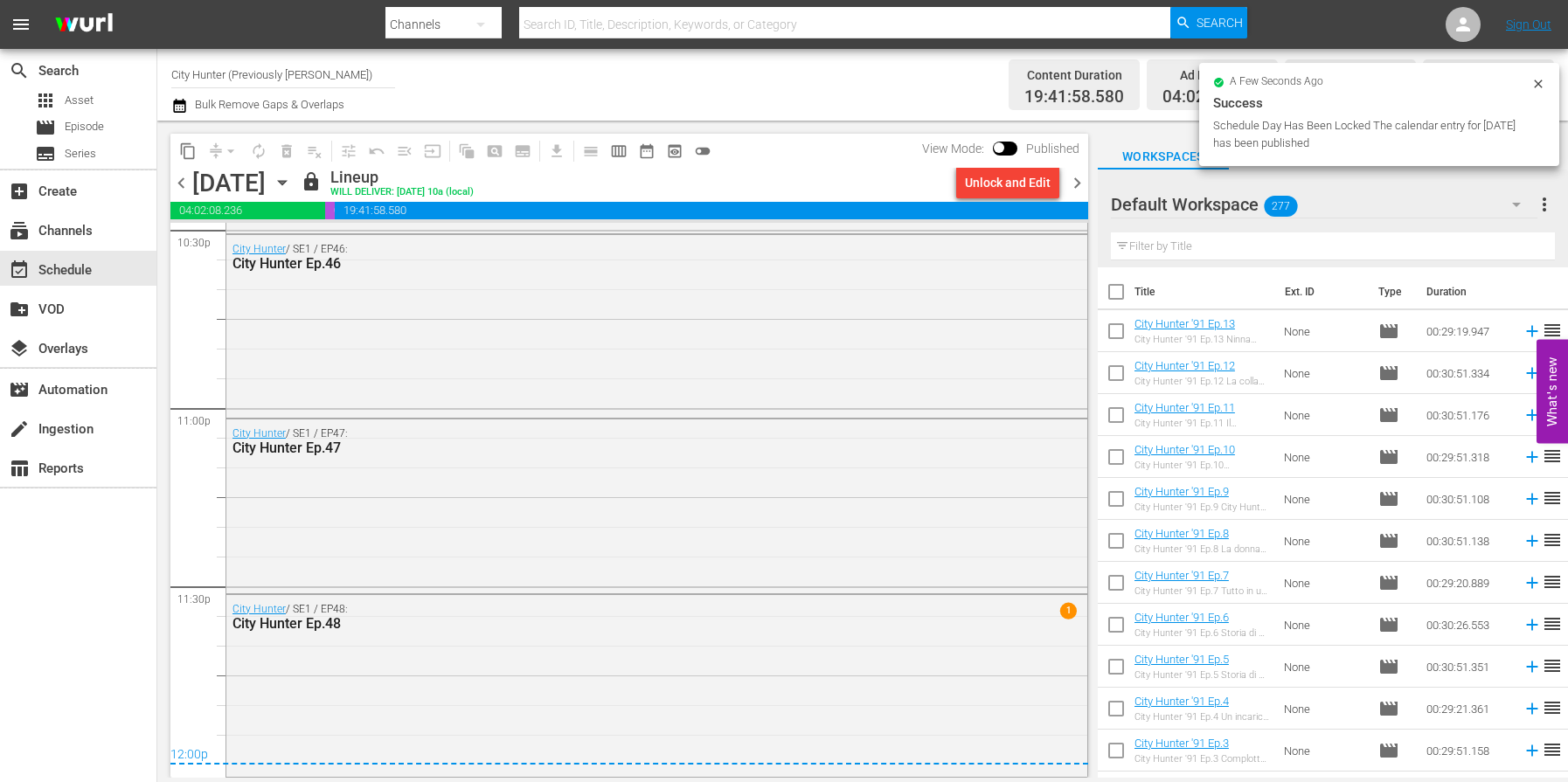
click at [1080, 189] on span "chevron_right" at bounding box center [1078, 183] width 22 height 22
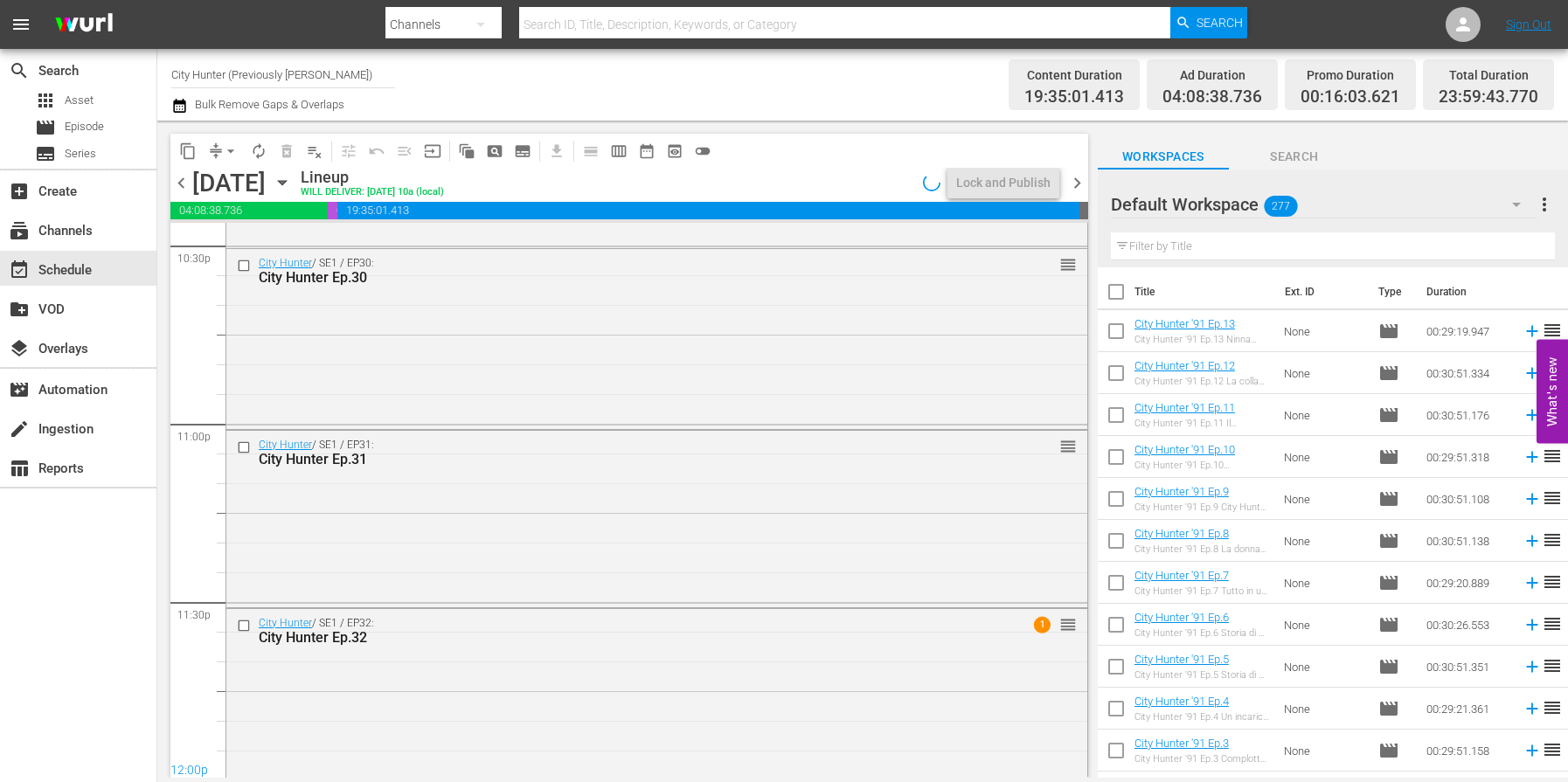
scroll to position [8017, 0]
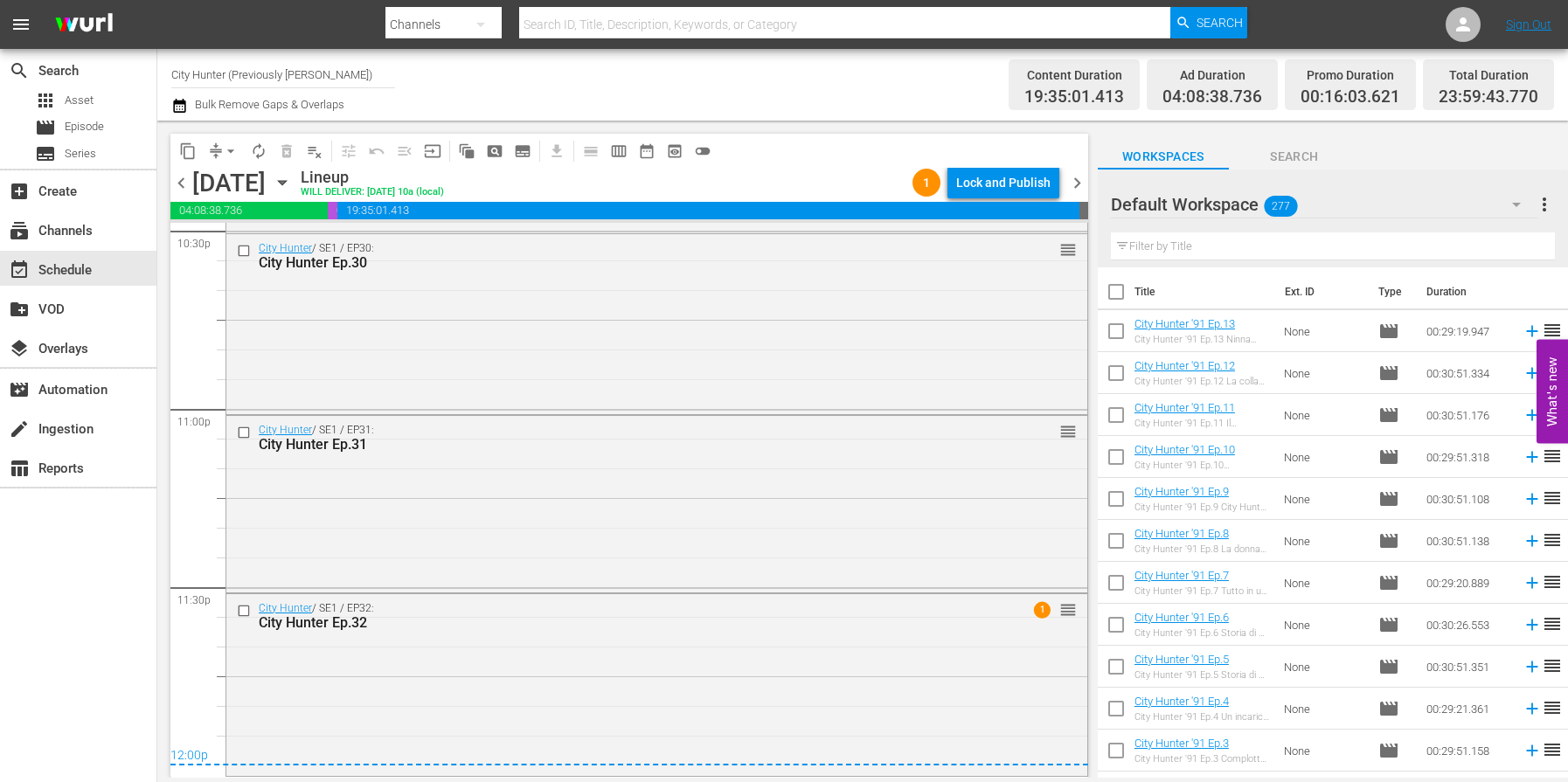
click at [1074, 184] on span "chevron_right" at bounding box center [1078, 183] width 22 height 22
click at [1073, 184] on span "chevron_right" at bounding box center [1078, 183] width 22 height 22
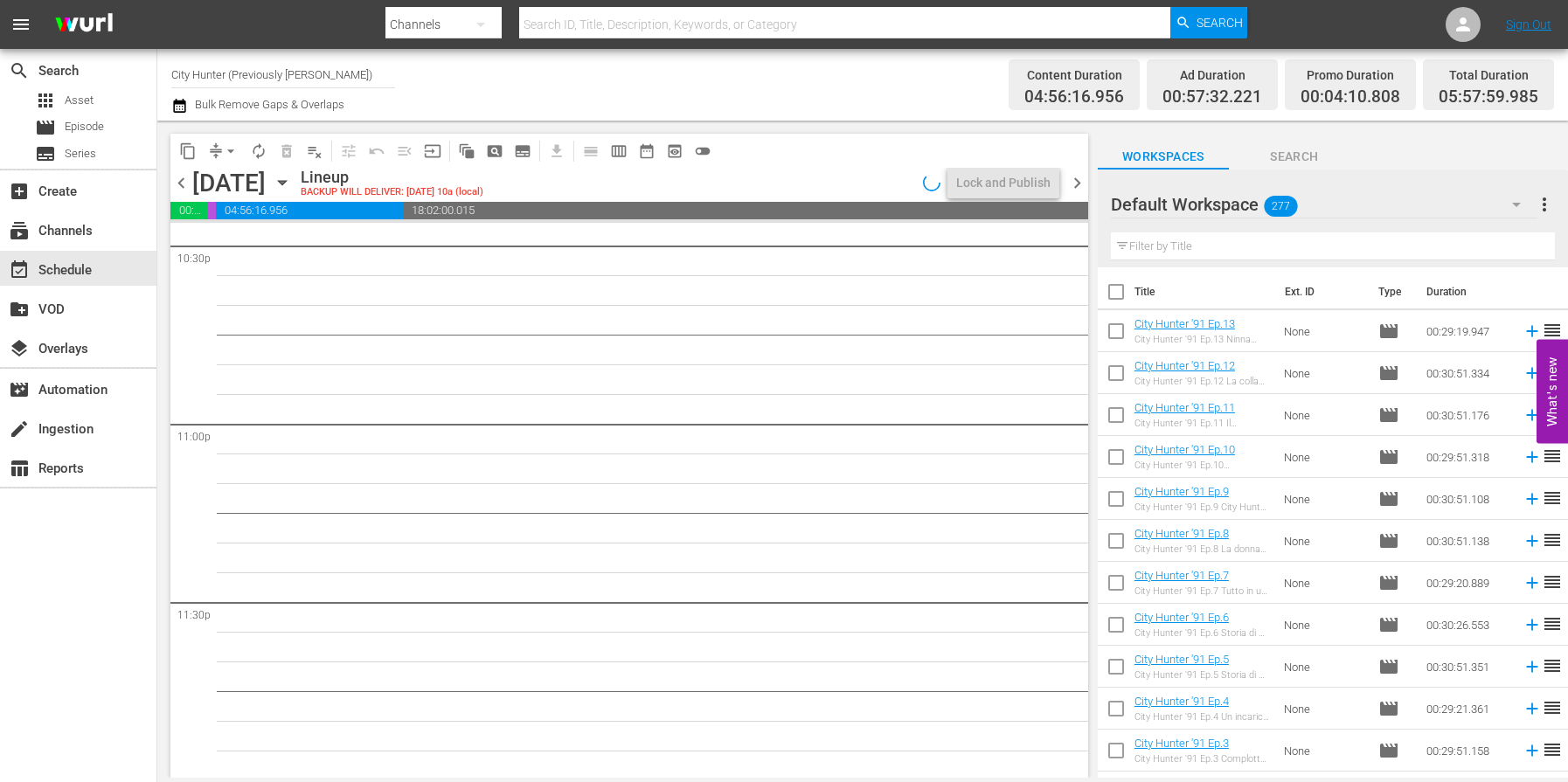
scroll to position [8005, 0]
click at [181, 184] on span "chevron_left" at bounding box center [182, 183] width 22 height 22
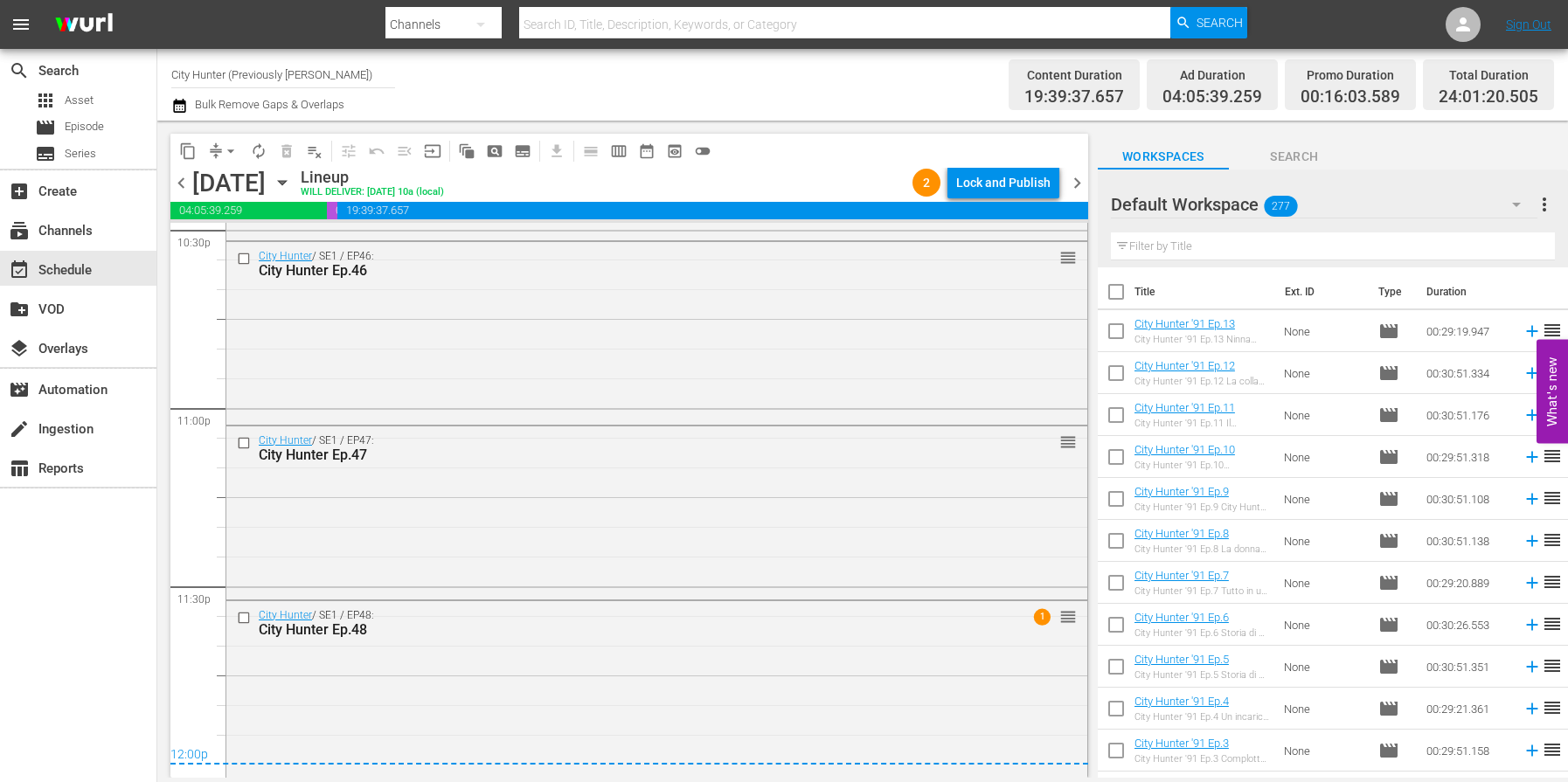
scroll to position [8024, 0]
click at [1081, 184] on span "chevron_right" at bounding box center [1078, 183] width 22 height 22
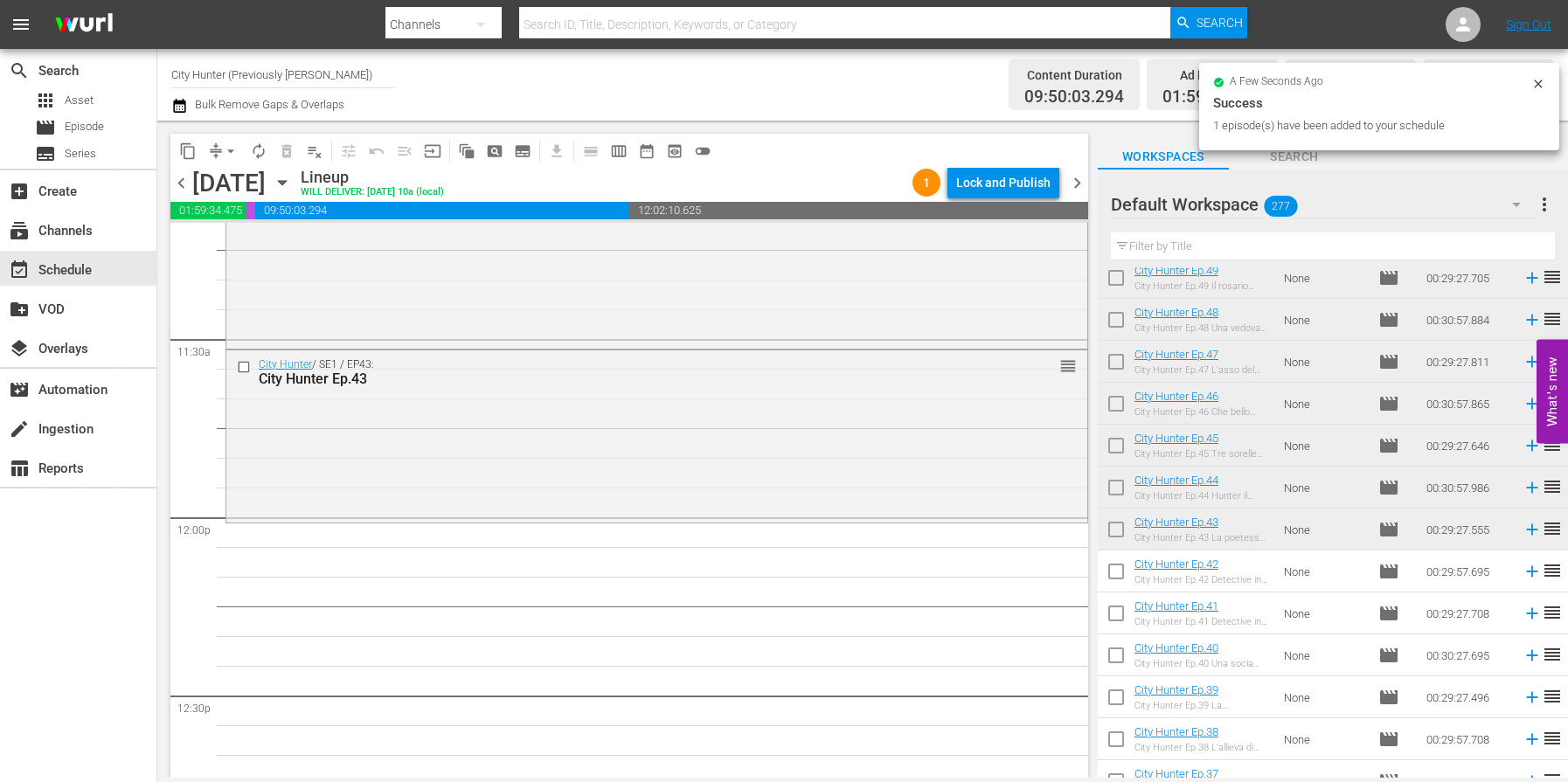
scroll to position [3987, 0]
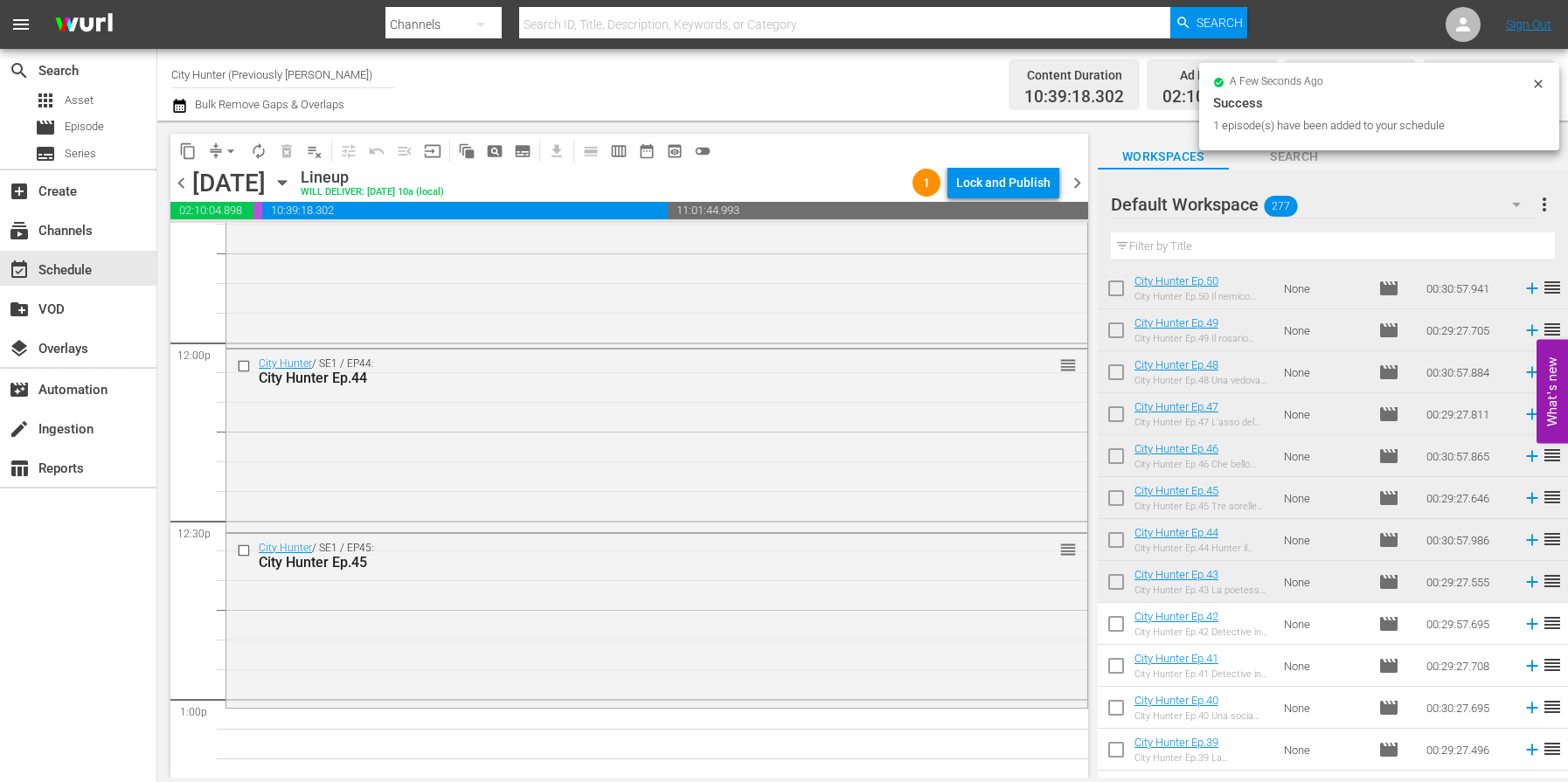
scroll to position [4161, 0]
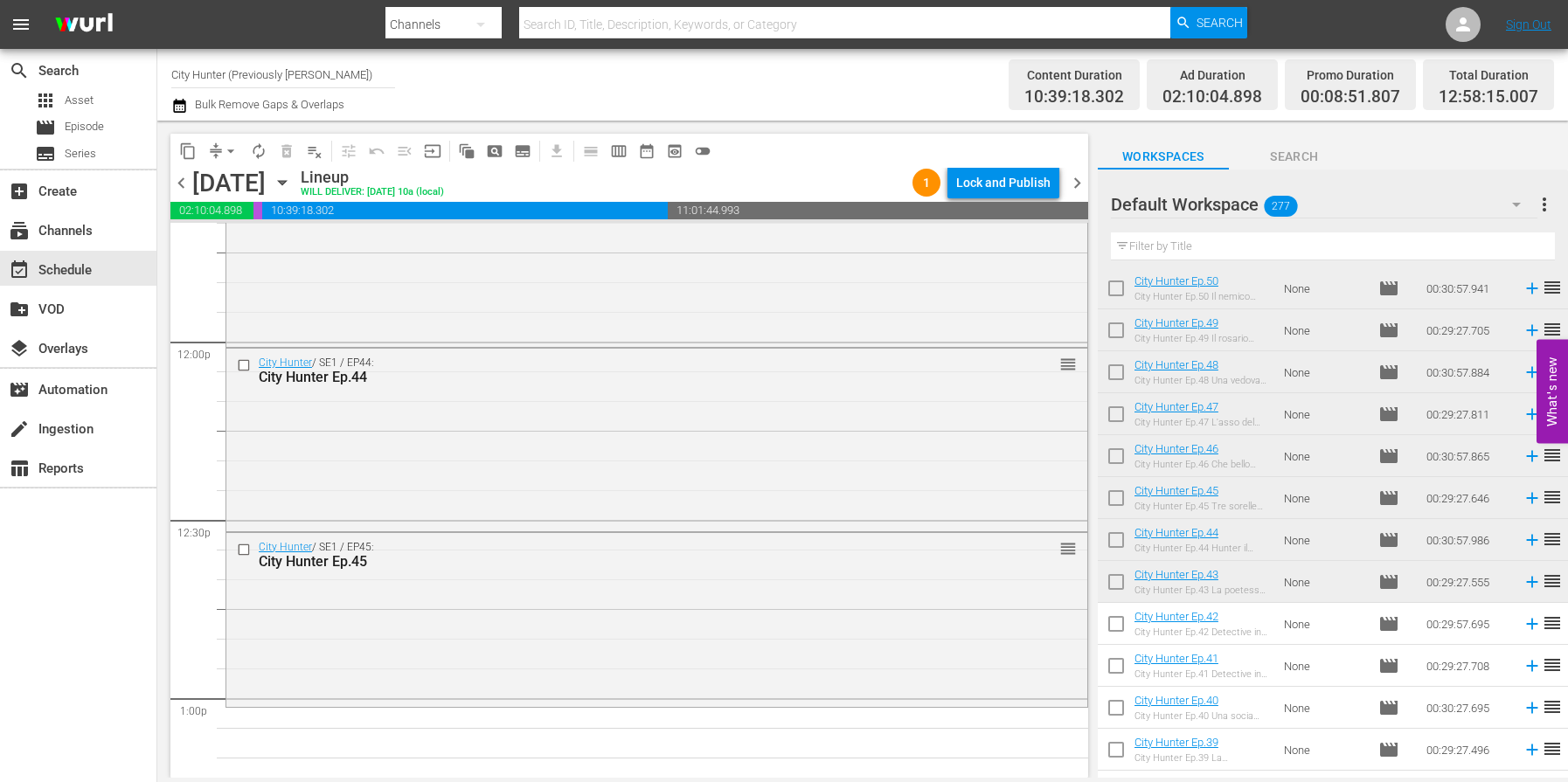
drag, startPoint x: 1281, startPoint y: 499, endPoint x: 755, endPoint y: 2, distance: 723.7
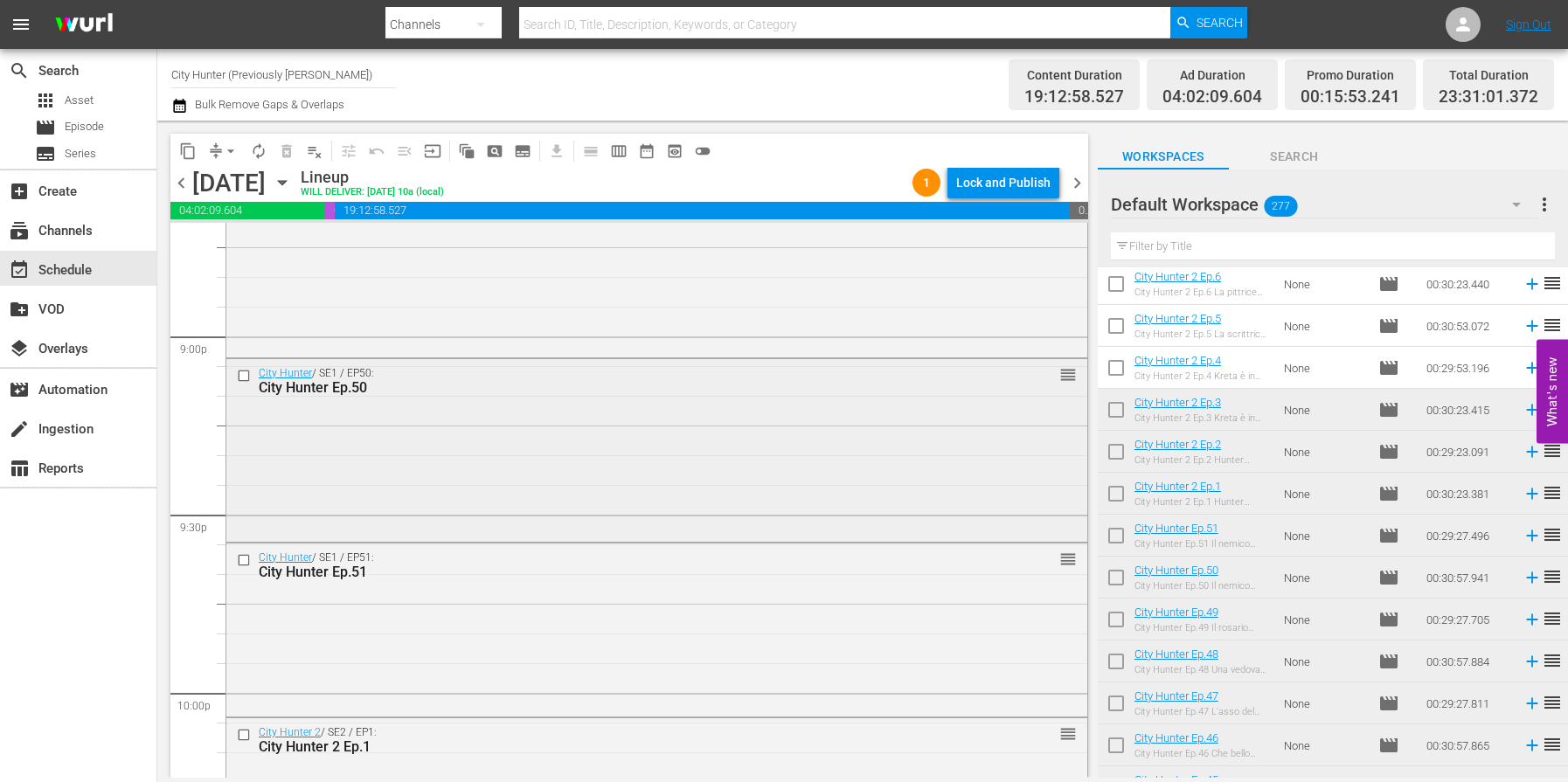
scroll to position [7248, 0]
